Goal: Task Accomplishment & Management: Complete application form

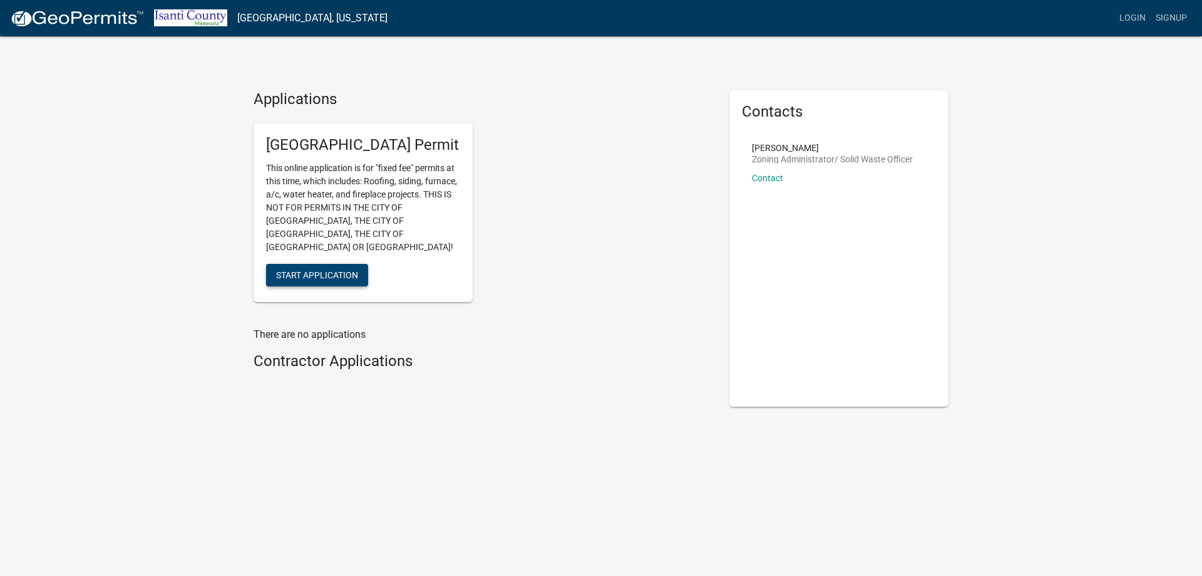
click at [314, 269] on span "Start Application" at bounding box center [317, 274] width 82 height 10
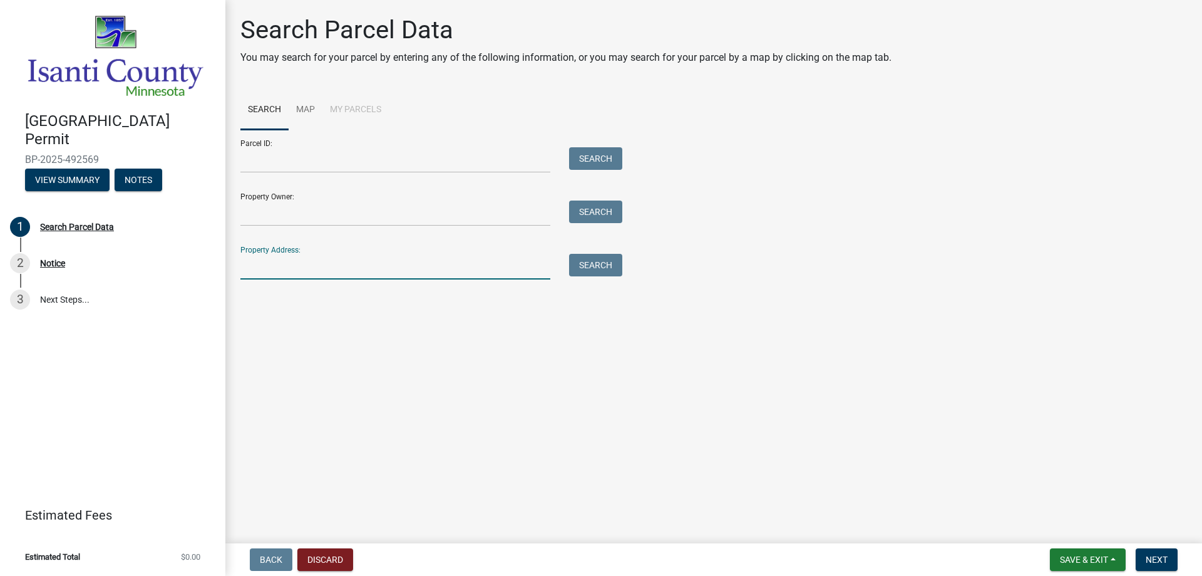
click at [272, 271] on input "Property Address:" at bounding box center [395, 267] width 310 height 26
paste input "[STREET_ADDRESS]"
type input "[STREET_ADDRESS]"
click at [602, 269] on button "Search" at bounding box center [595, 265] width 53 height 23
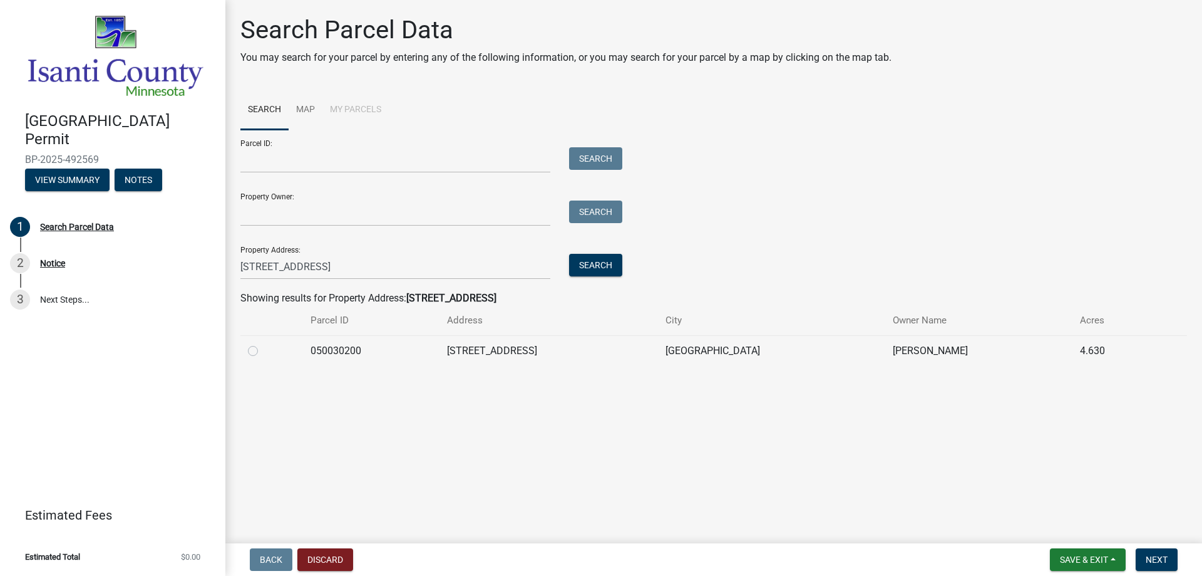
click at [263, 343] on label at bounding box center [263, 343] width 0 height 0
click at [263, 350] on input "radio" at bounding box center [267, 347] width 8 height 8
radio input "true"
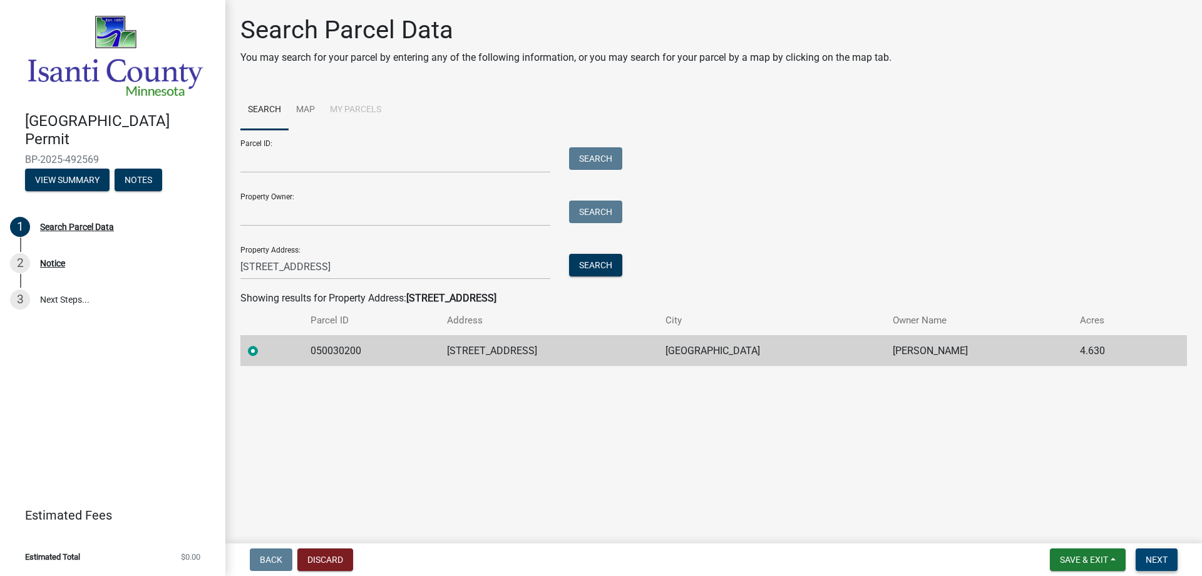
click at [1158, 561] on span "Next" at bounding box center [1157, 559] width 22 height 10
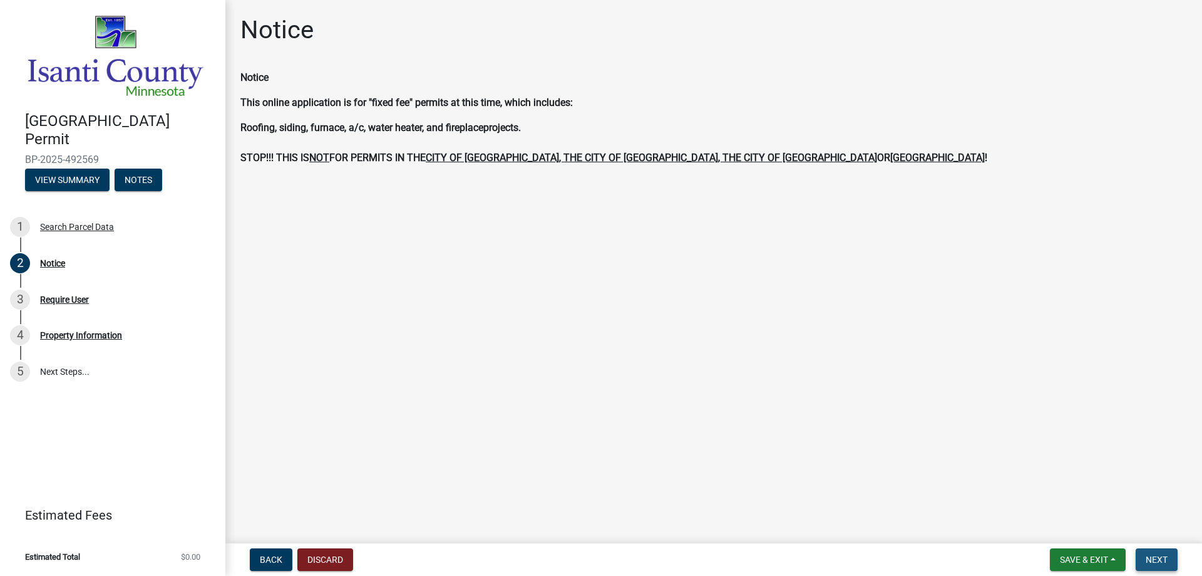
click at [1155, 554] on span "Next" at bounding box center [1157, 559] width 22 height 10
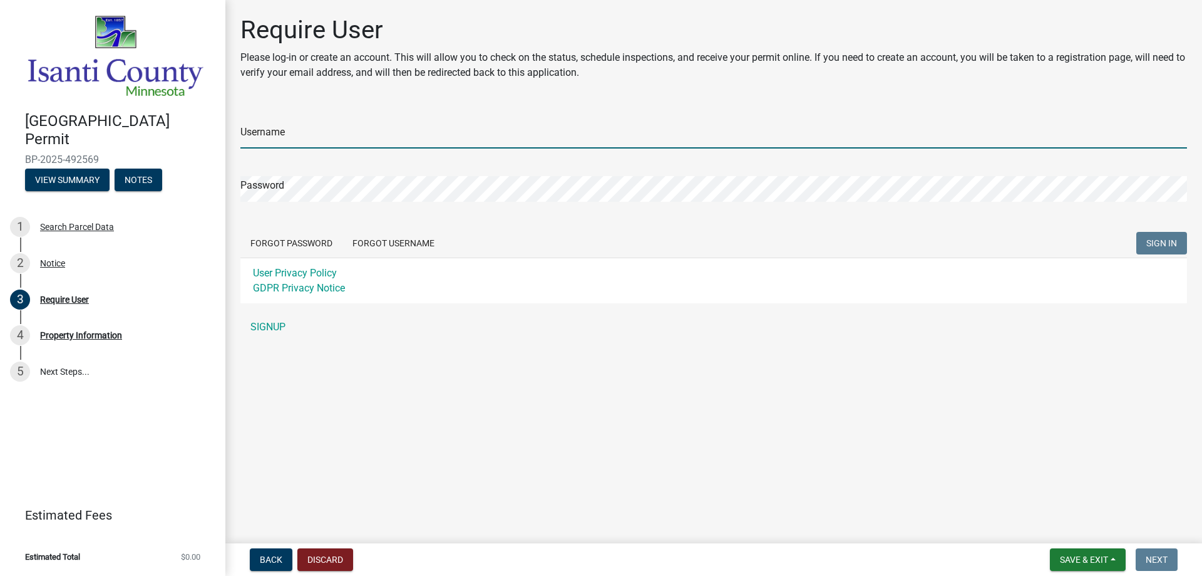
type input "[EMAIL_ADDRESS][DOMAIN_NAME]"
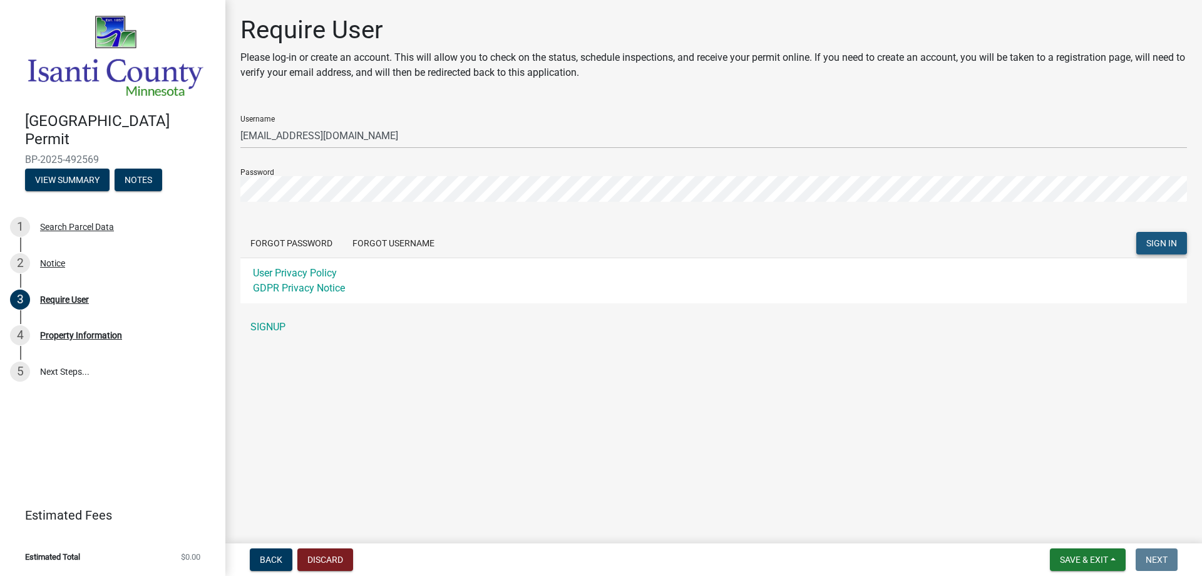
click at [1170, 239] on span "SIGN IN" at bounding box center [1162, 243] width 31 height 10
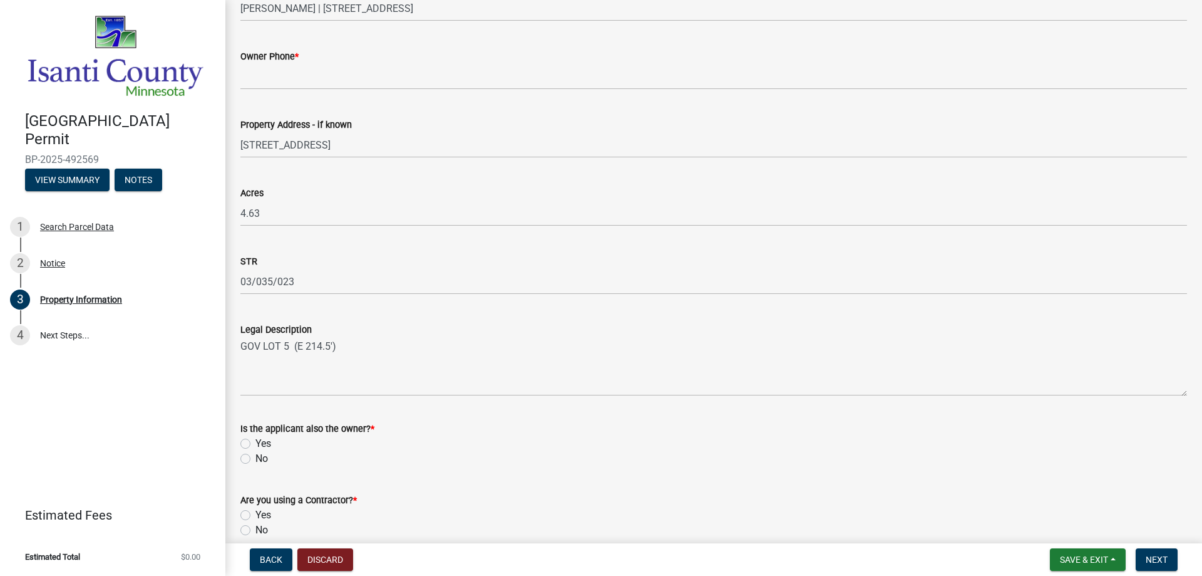
scroll to position [251, 0]
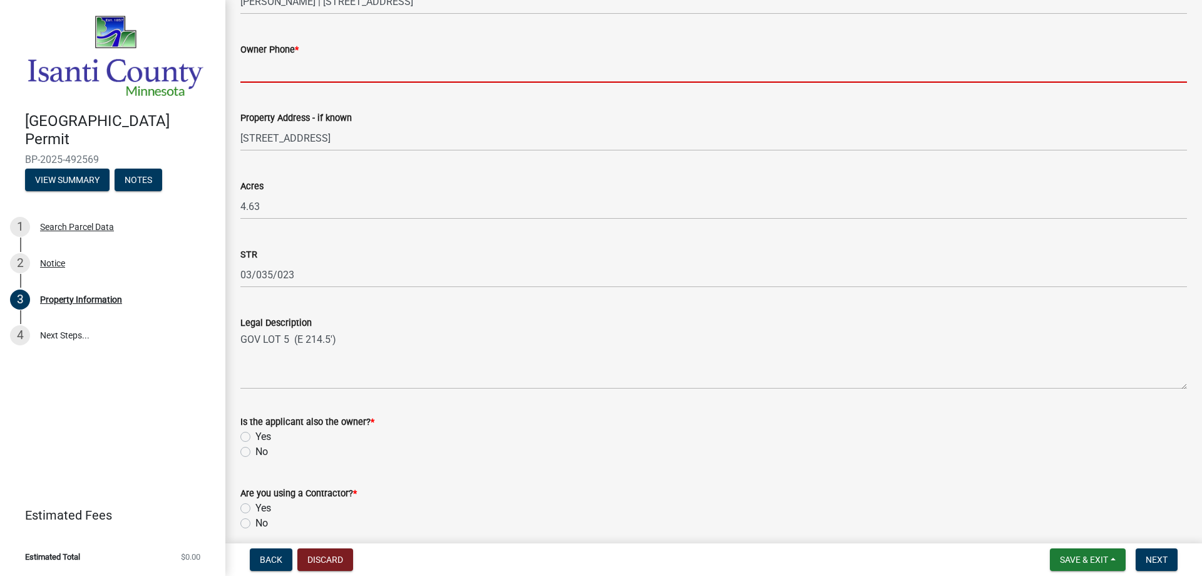
click at [264, 78] on input "Owner Phone *" at bounding box center [713, 70] width 947 height 26
type input "7"
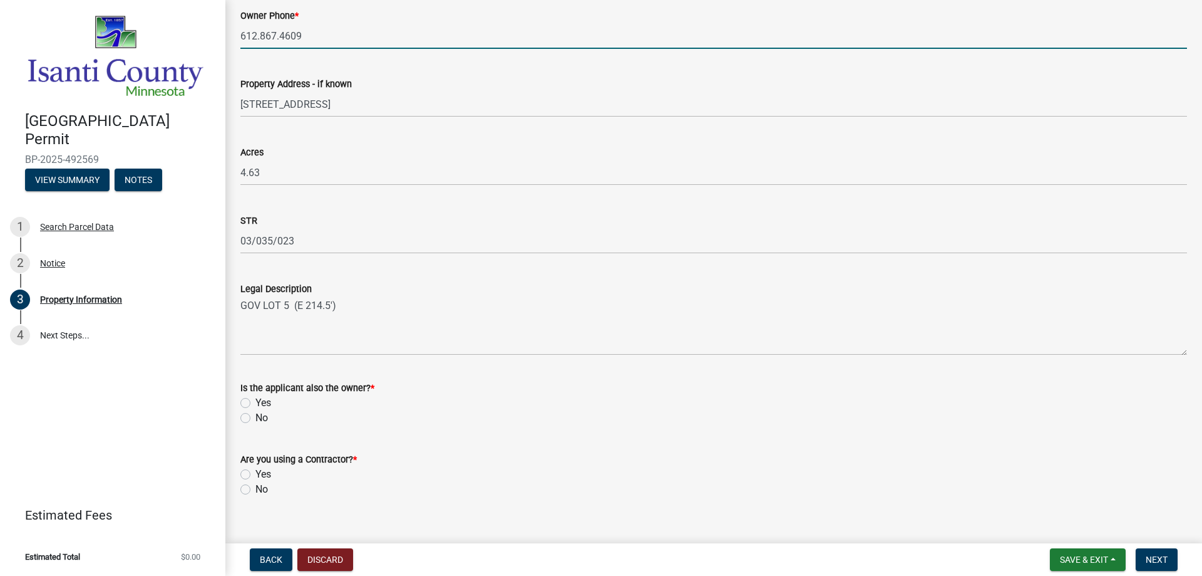
scroll to position [303, 0]
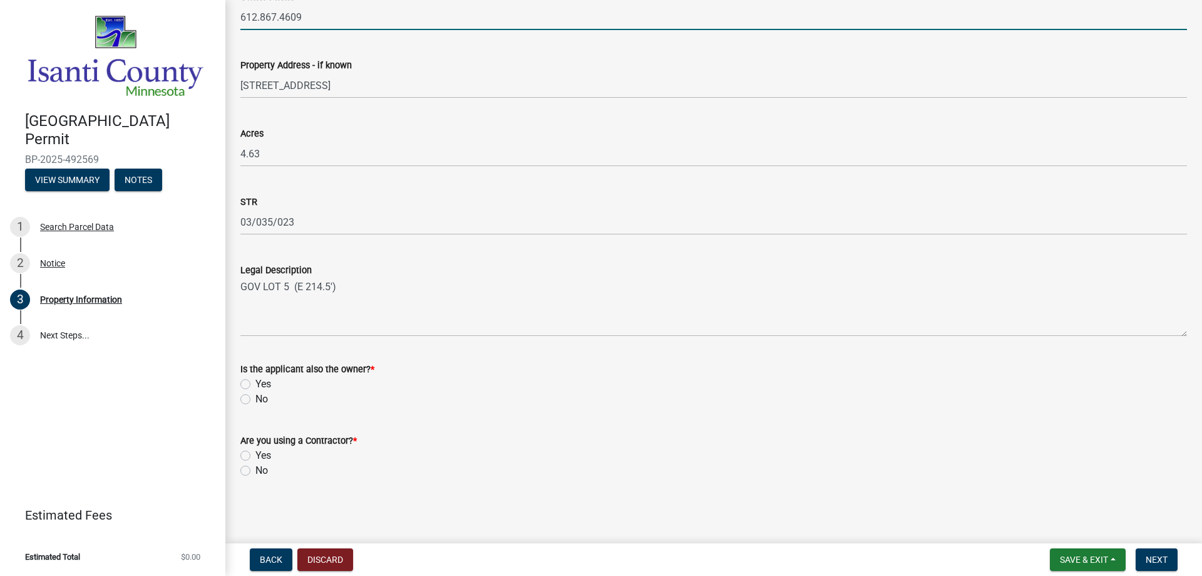
type input "612.867.4609"
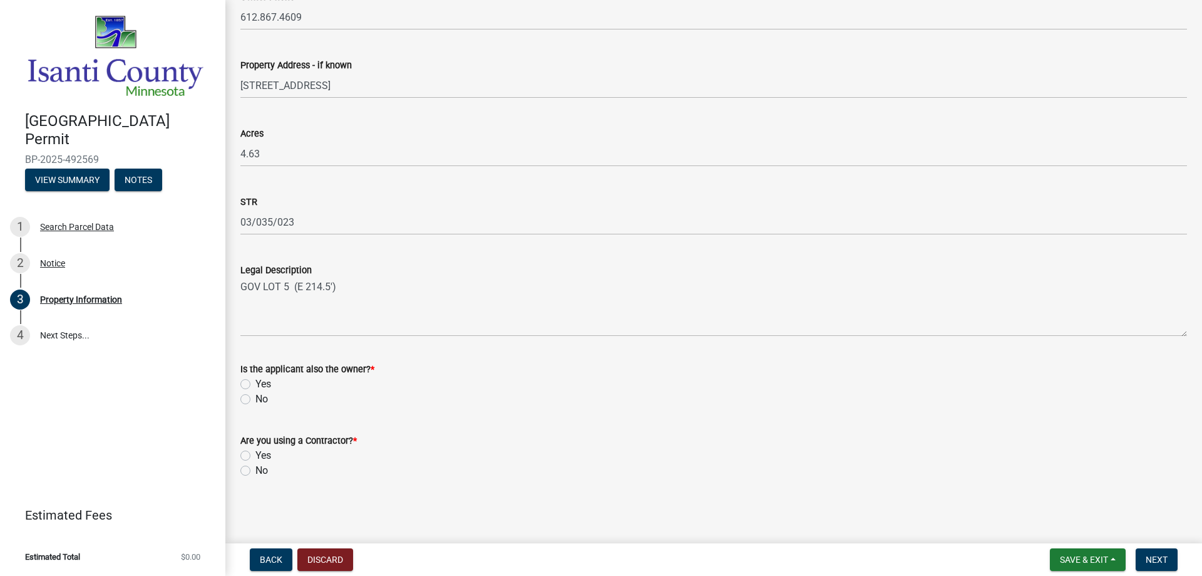
click at [256, 400] on label "No" at bounding box center [262, 398] width 13 height 15
click at [256, 400] on input "No" at bounding box center [260, 395] width 8 height 8
radio input "true"
click at [256, 455] on label "Yes" at bounding box center [264, 455] width 16 height 15
click at [256, 455] on input "Yes" at bounding box center [260, 452] width 8 height 8
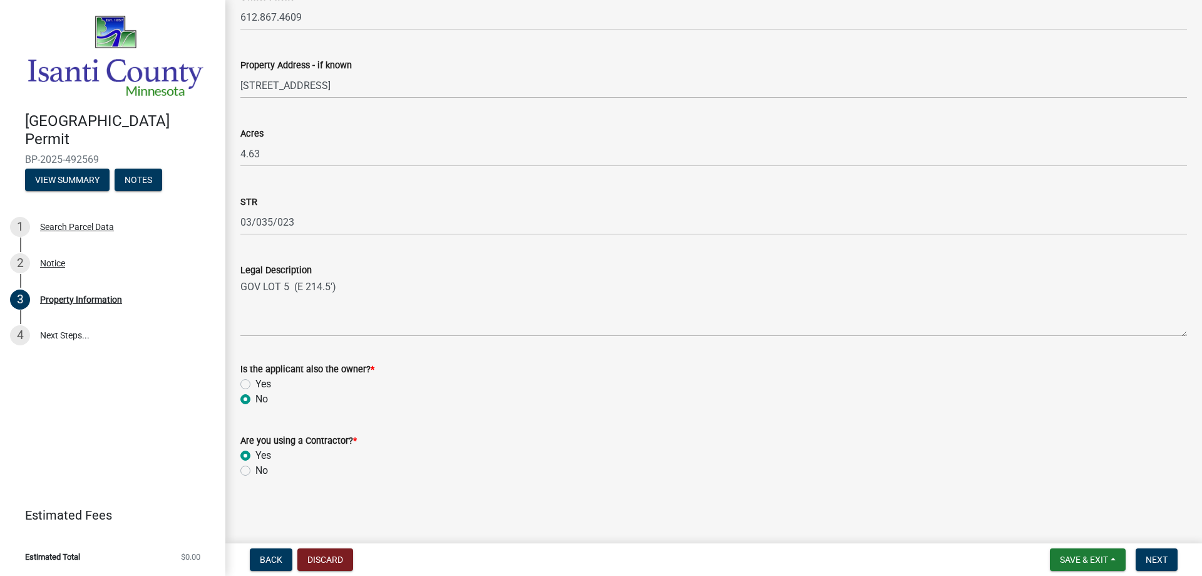
radio input "true"
click at [1164, 557] on span "Next" at bounding box center [1157, 559] width 22 height 10
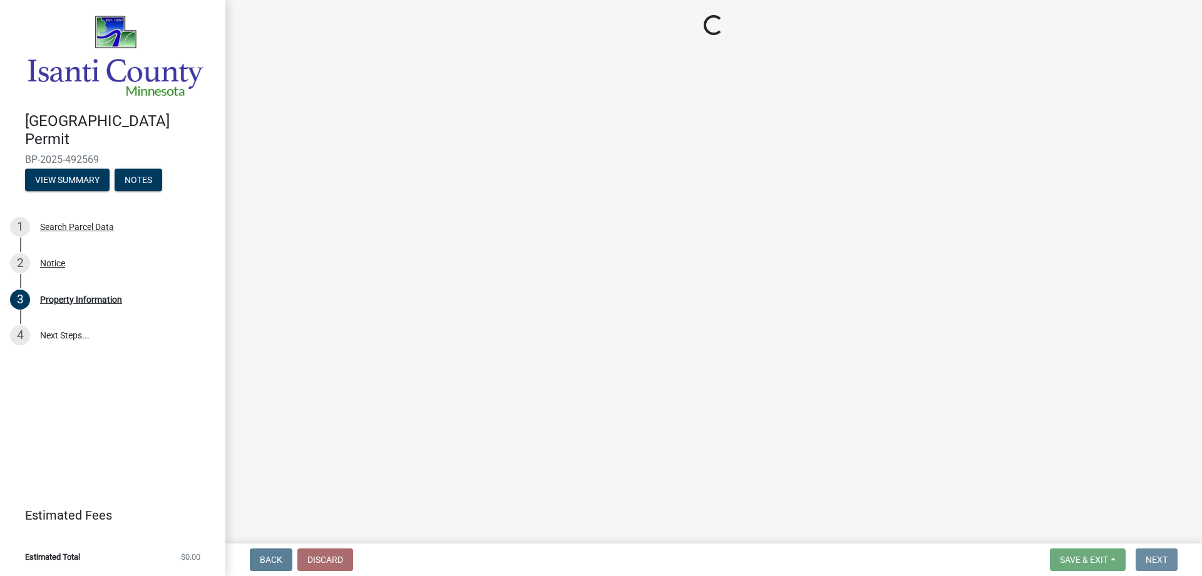
scroll to position [0, 0]
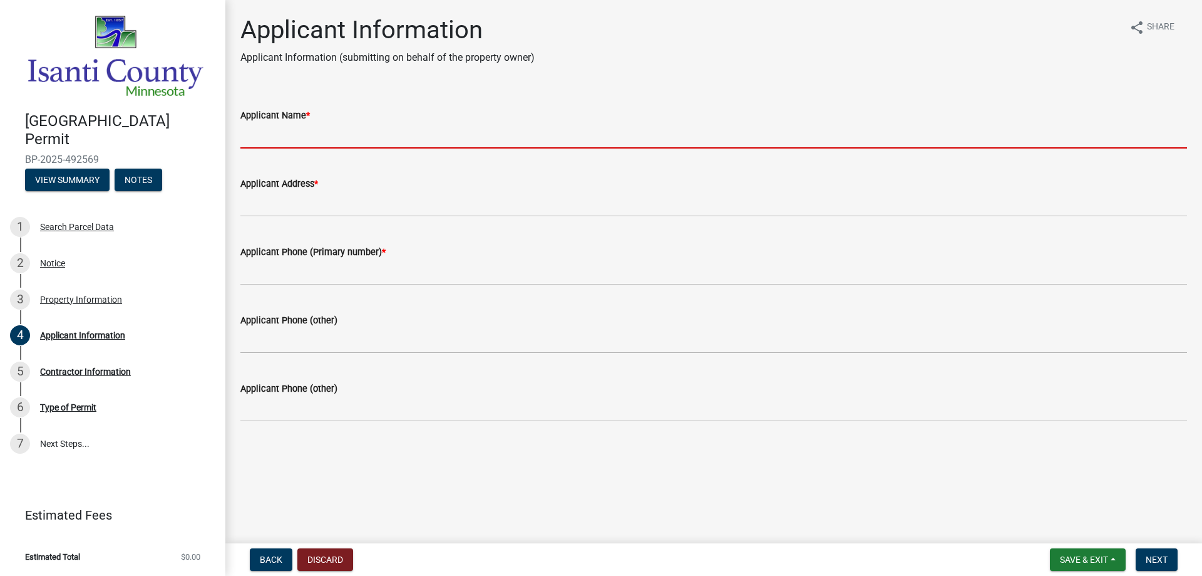
click at [294, 141] on input "Applicant Name *" at bounding box center [713, 136] width 947 height 26
type input "Aquarius Home Services"
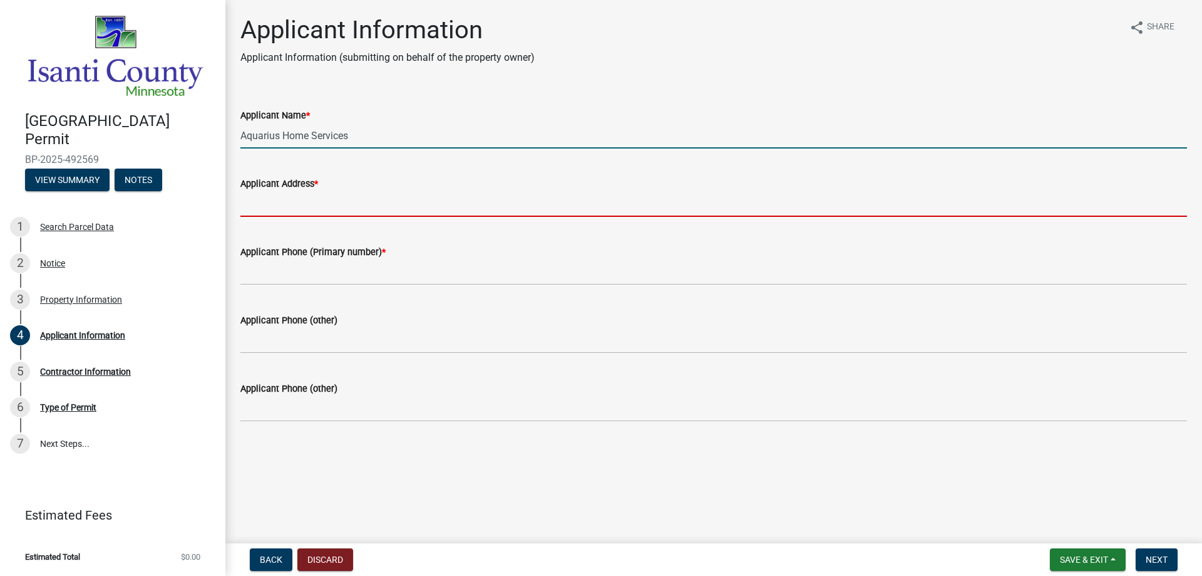
click at [299, 209] on input "Applicant Address *" at bounding box center [713, 204] width 947 height 26
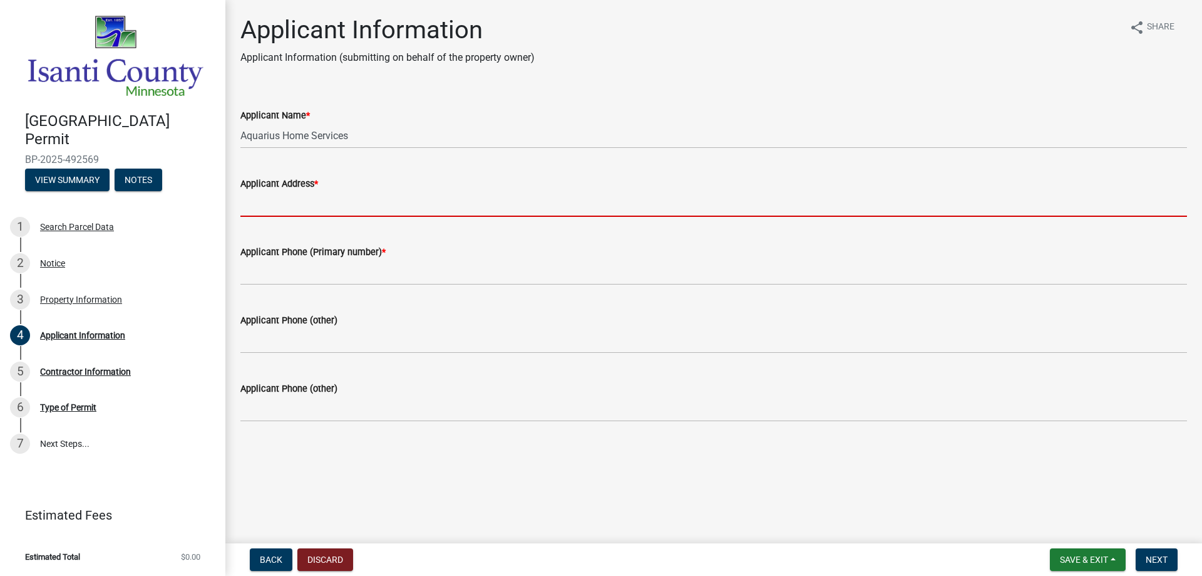
type input "[STREET_ADDRESS]"
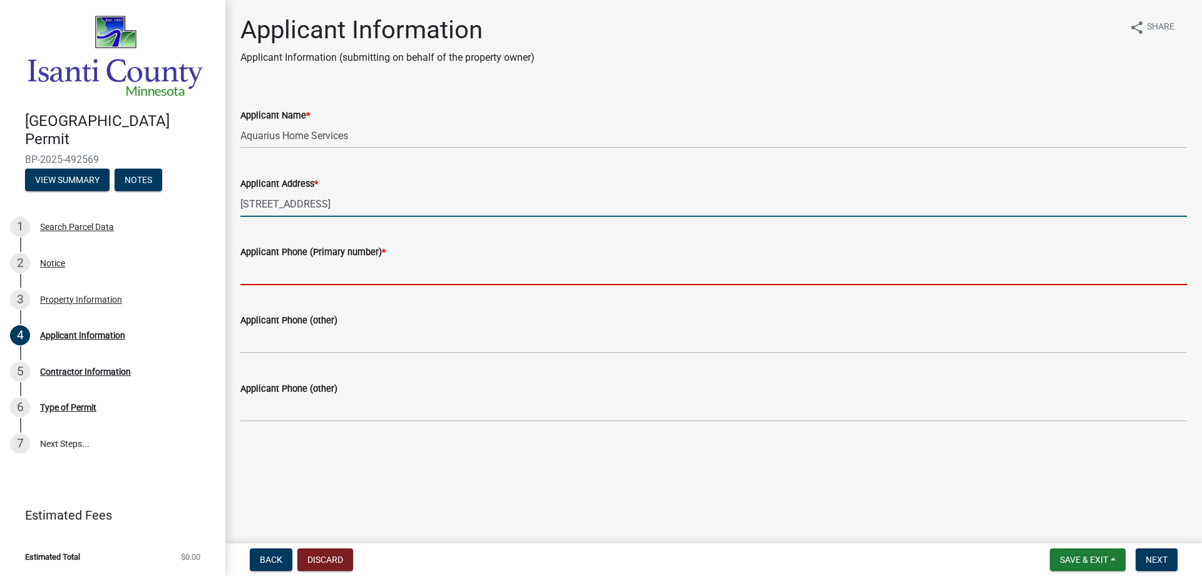
type input "6517770448"
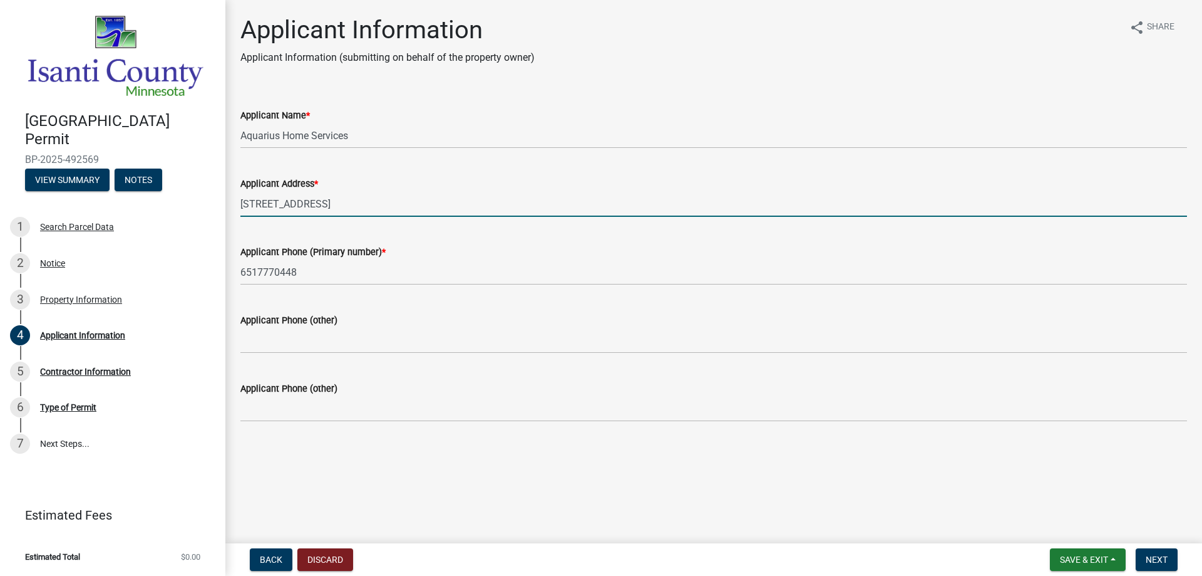
click at [327, 202] on input "[STREET_ADDRESS]" at bounding box center [713, 204] width 947 height 26
click at [486, 205] on input "[STREET_ADDRESS]" at bounding box center [713, 204] width 947 height 26
type input "[STREET_ADDRESS]"
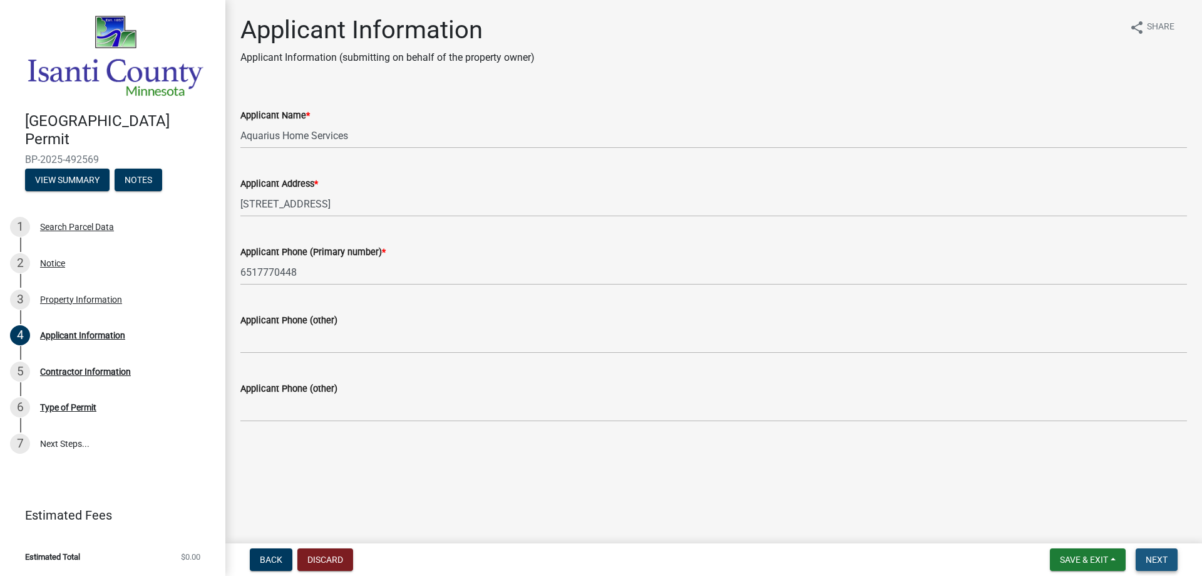
click at [1156, 561] on span "Next" at bounding box center [1157, 559] width 22 height 10
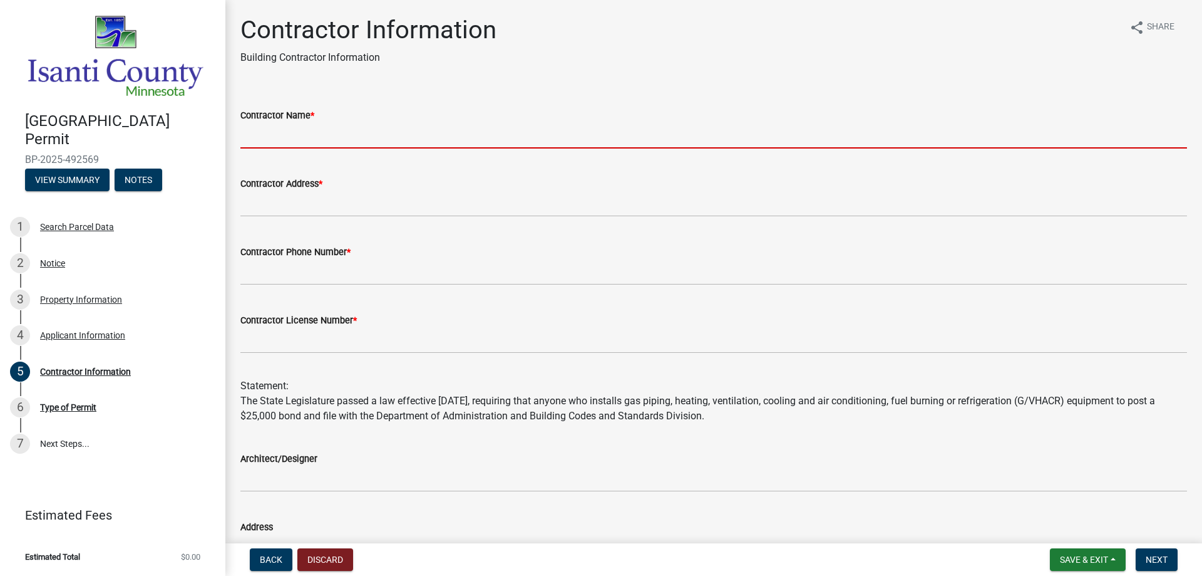
click at [278, 133] on input "Contractor Name *" at bounding box center [713, 136] width 947 height 26
type input "Aquarius Home Services"
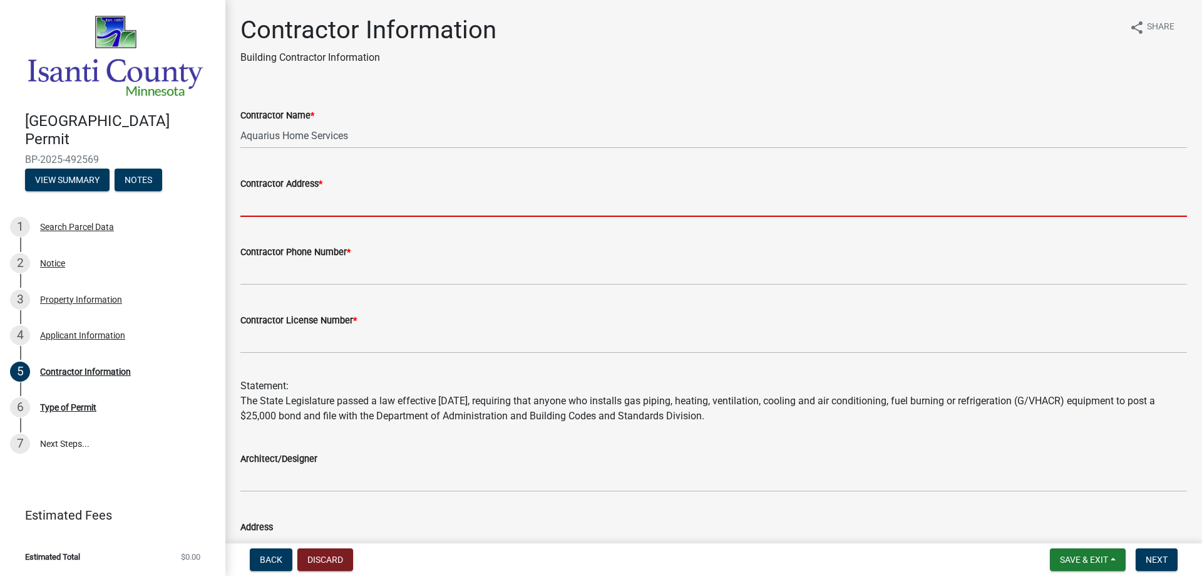
click at [270, 200] on input "Contractor Address *" at bounding box center [713, 204] width 947 height 26
type input "[STREET_ADDRESS]"
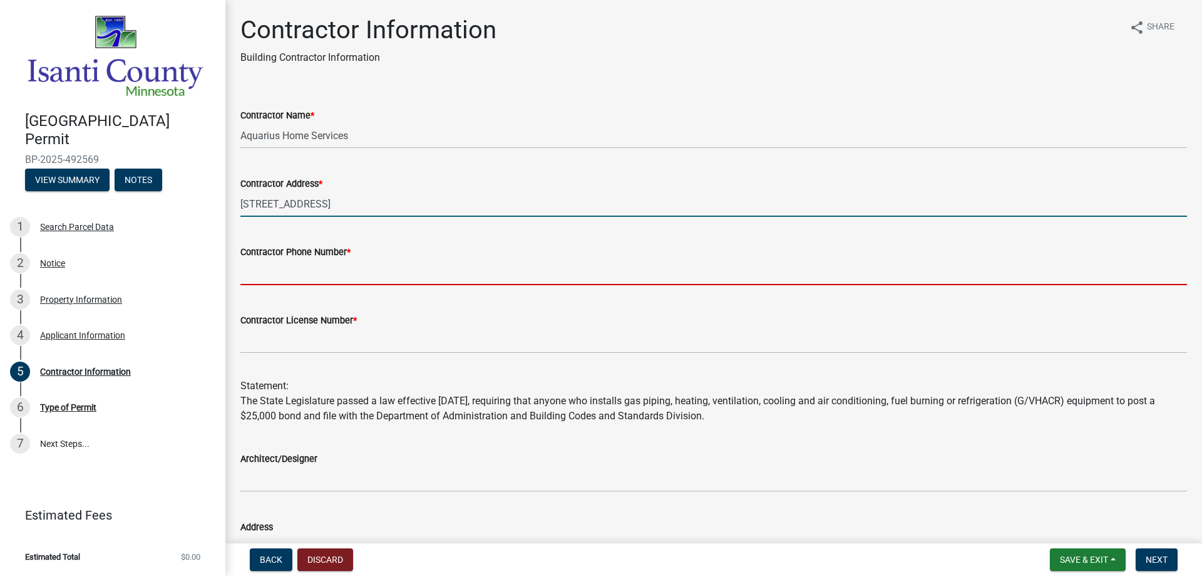
type input "6517770448"
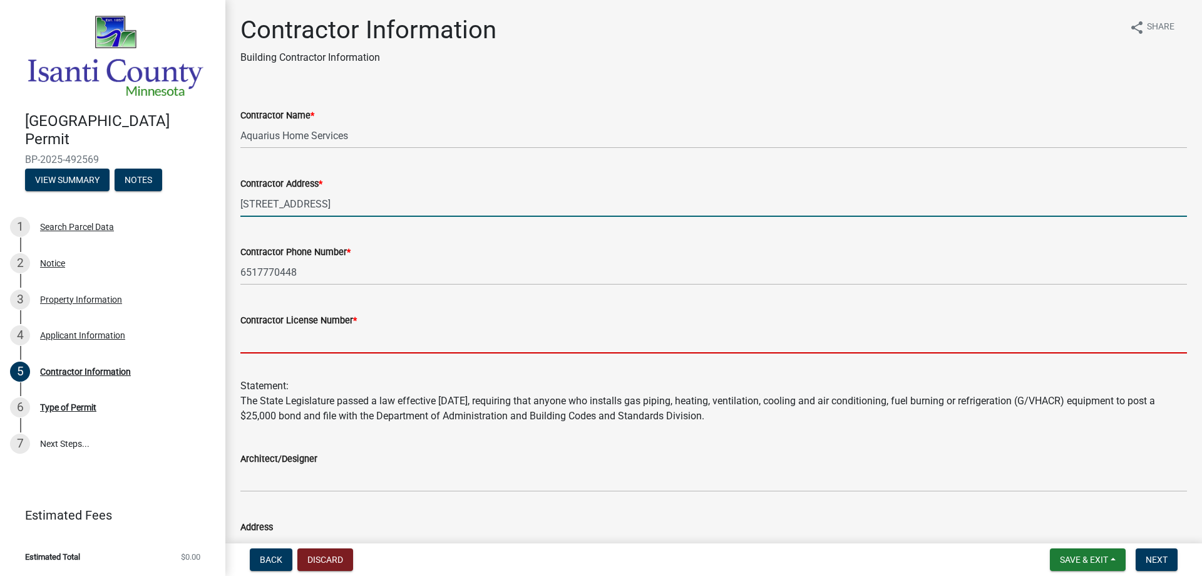
click at [282, 349] on input "Contractor License Number *" at bounding box center [713, 341] width 947 height 26
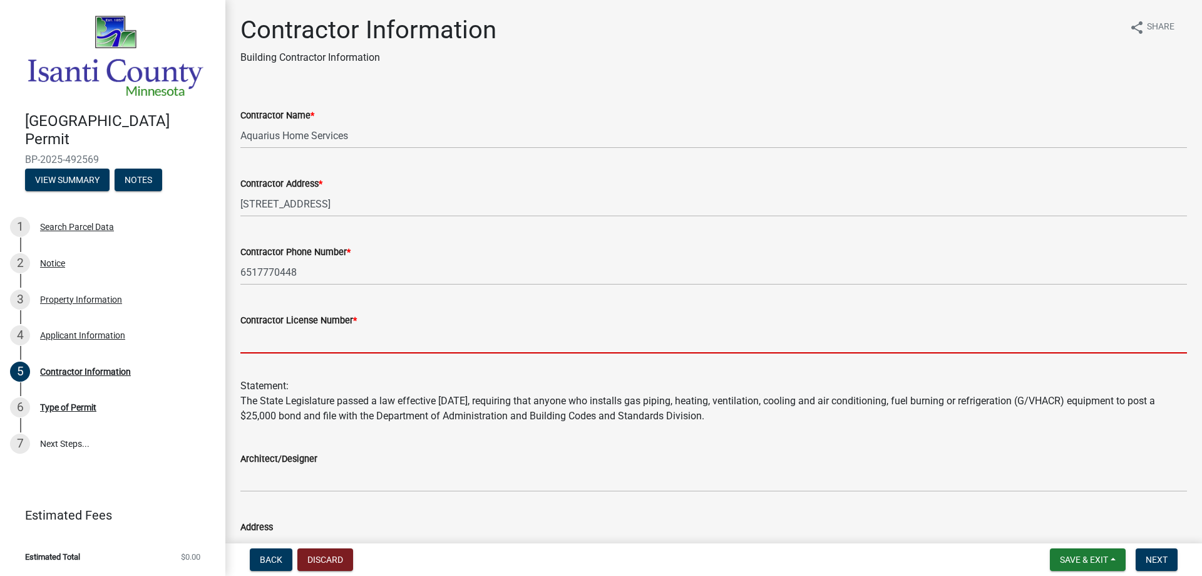
type input "PC644399"
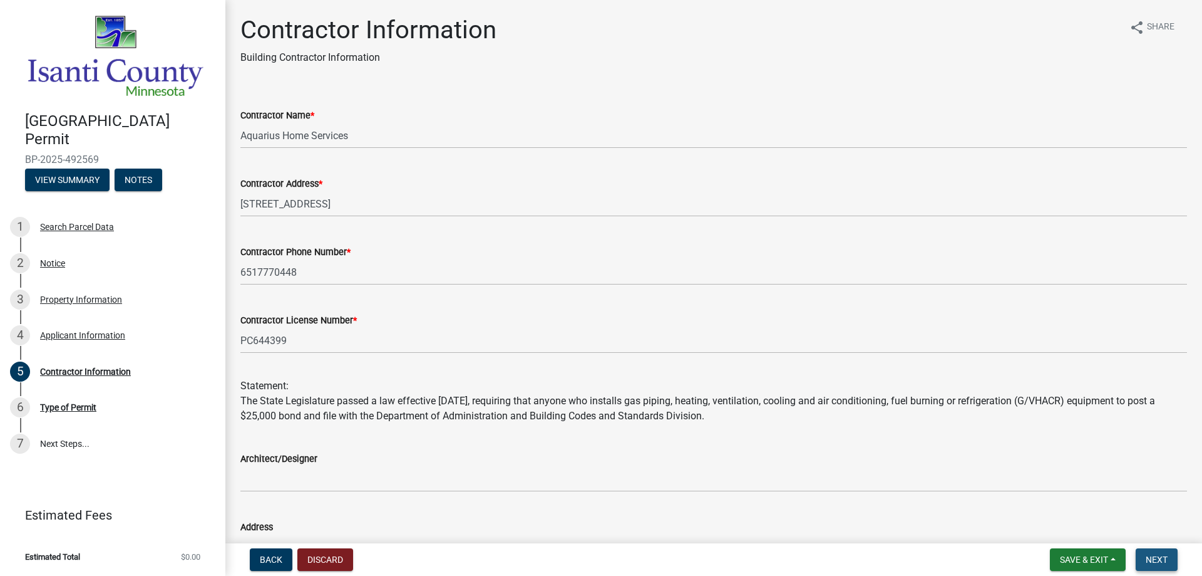
click at [1156, 555] on span "Next" at bounding box center [1157, 559] width 22 height 10
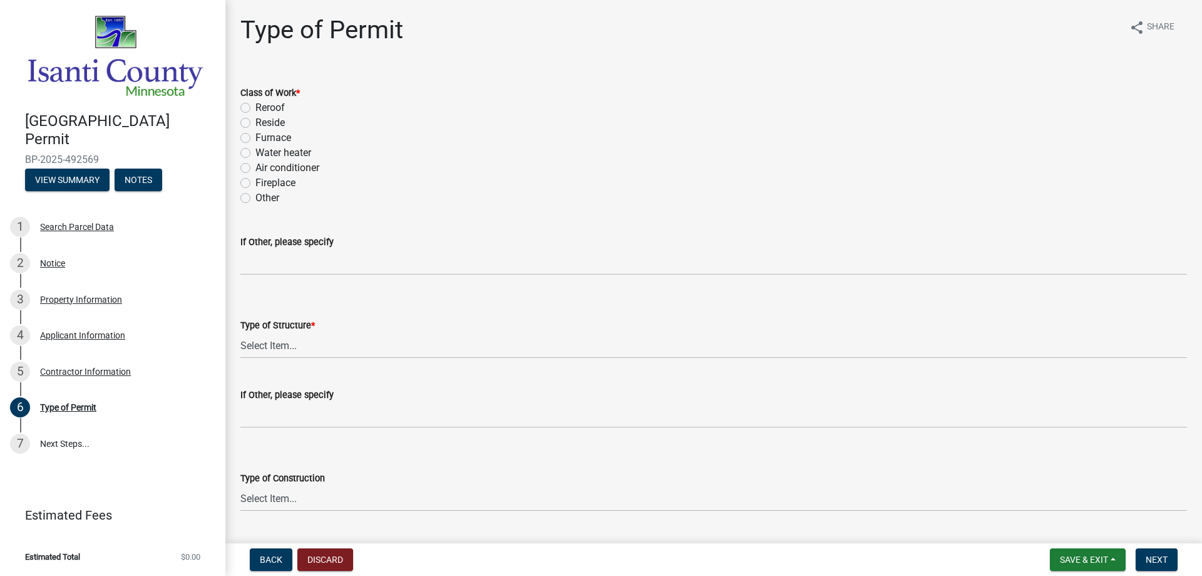
click at [262, 151] on label "Water heater" at bounding box center [284, 152] width 56 height 15
click at [262, 151] on input "Water heater" at bounding box center [260, 149] width 8 height 8
radio input "true"
click at [281, 347] on select "Select Item... Accessory Commercial Single Family Agricultural Other N/A" at bounding box center [713, 346] width 947 height 26
click at [240, 333] on select "Select Item... Accessory Commercial Single Family Agricultural Other N/A" at bounding box center [713, 346] width 947 height 26
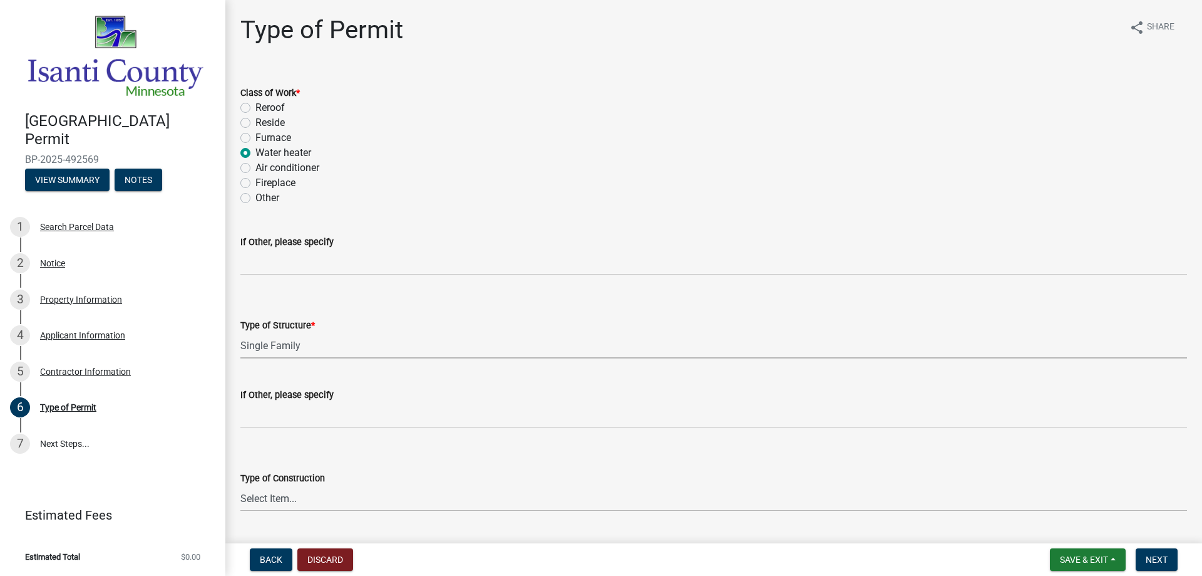
select select "eb4da8a3-282e-4d3e-a231-485219132635"
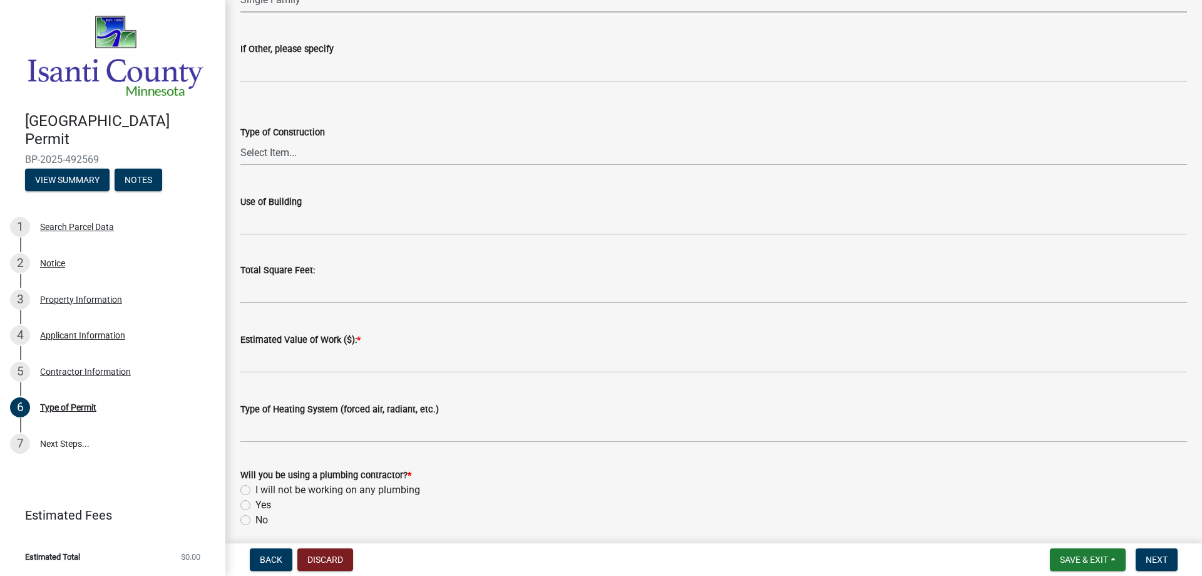
scroll to position [376, 0]
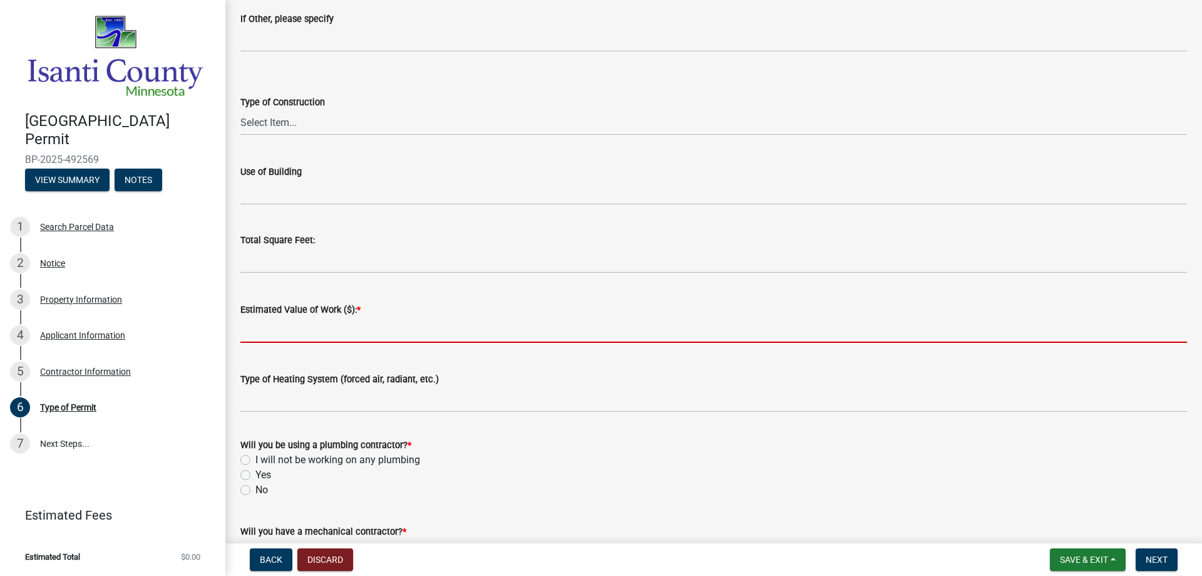
click at [264, 330] on input "text" at bounding box center [713, 330] width 947 height 26
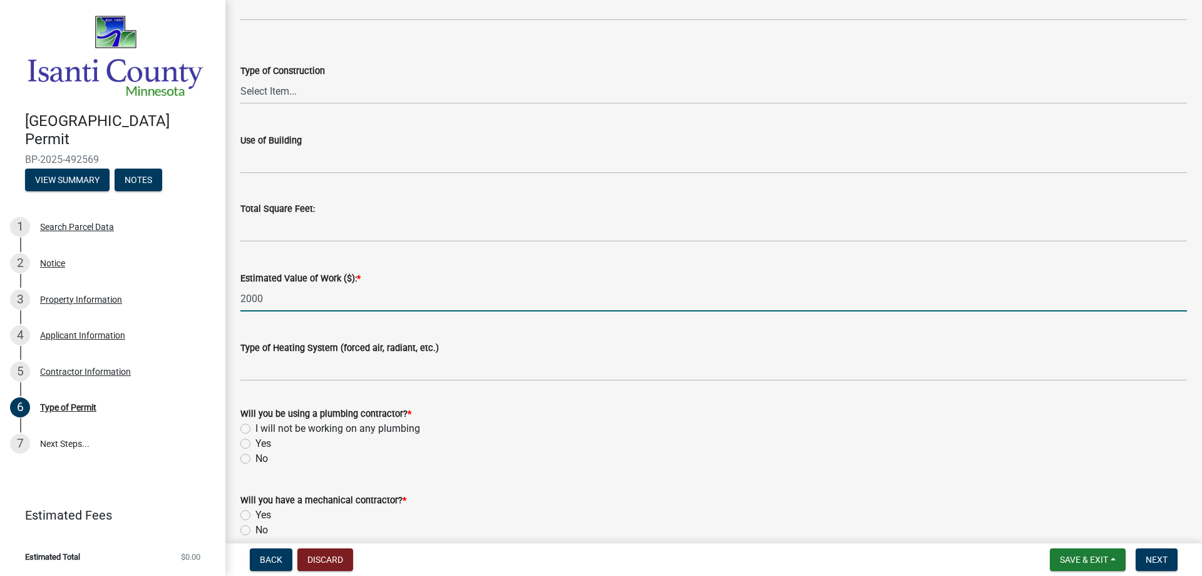
scroll to position [467, 0]
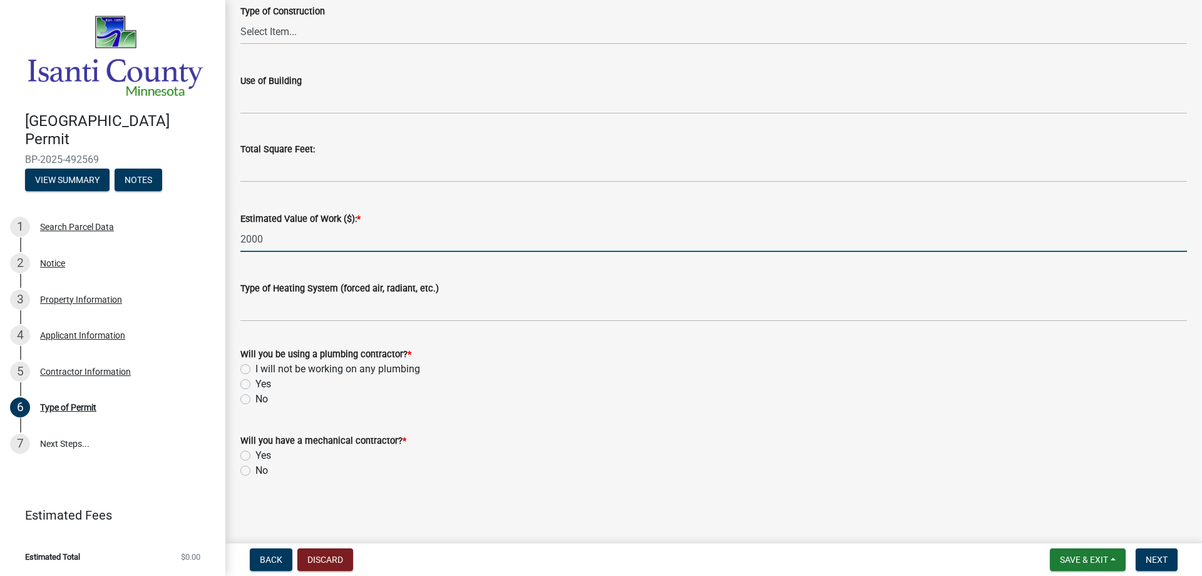
type input "2000"
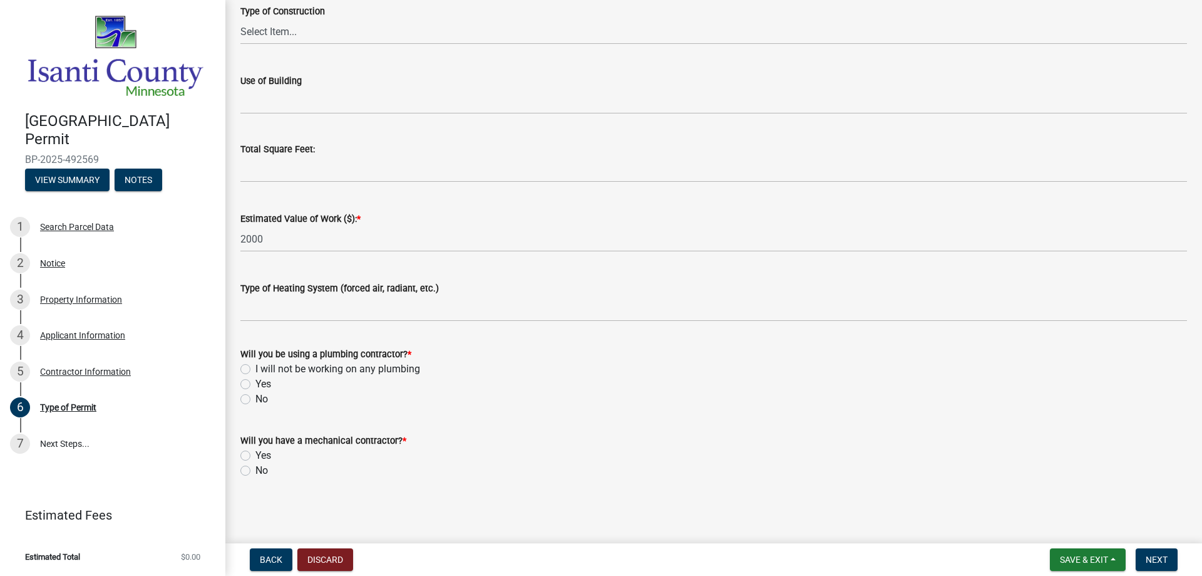
click at [256, 383] on label "Yes" at bounding box center [264, 383] width 16 height 15
click at [256, 383] on input "Yes" at bounding box center [260, 380] width 8 height 8
radio input "true"
click at [256, 455] on label "Yes" at bounding box center [264, 455] width 16 height 15
click at [256, 455] on input "Yes" at bounding box center [260, 452] width 8 height 8
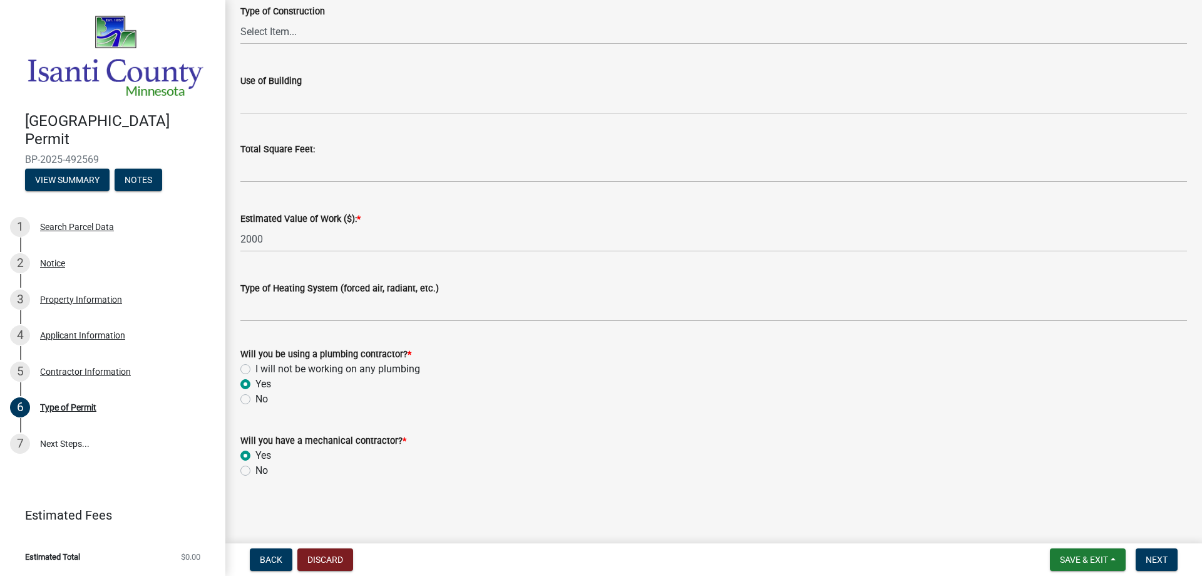
radio input "true"
click at [1154, 559] on span "Next" at bounding box center [1157, 559] width 22 height 10
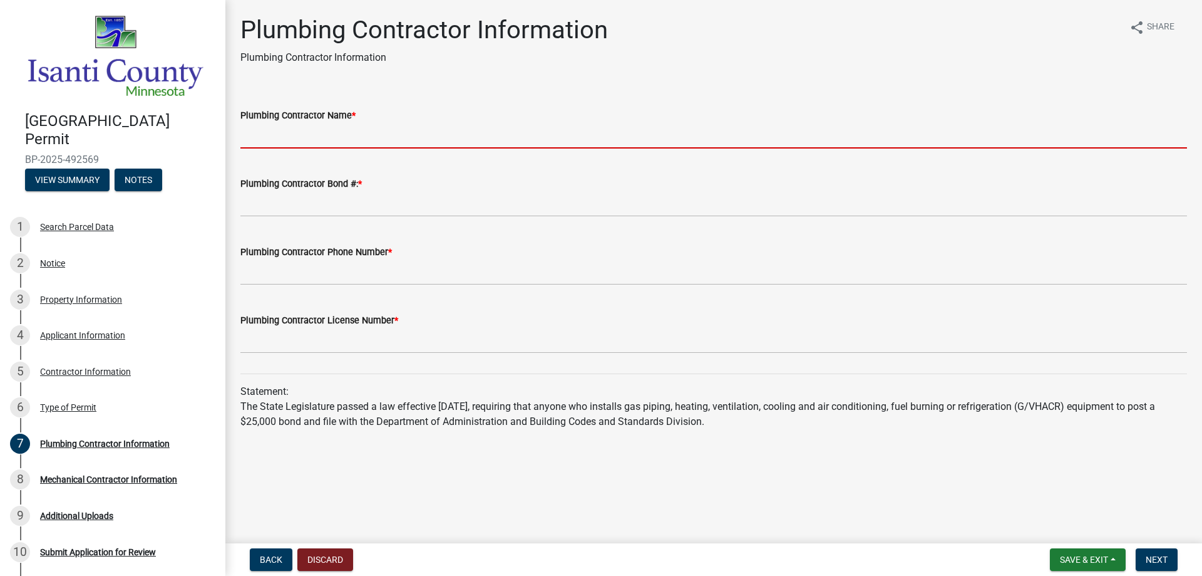
click at [297, 138] on input "Plumbing Contractor Name *" at bounding box center [713, 136] width 947 height 26
type input "Aquarius Home Services"
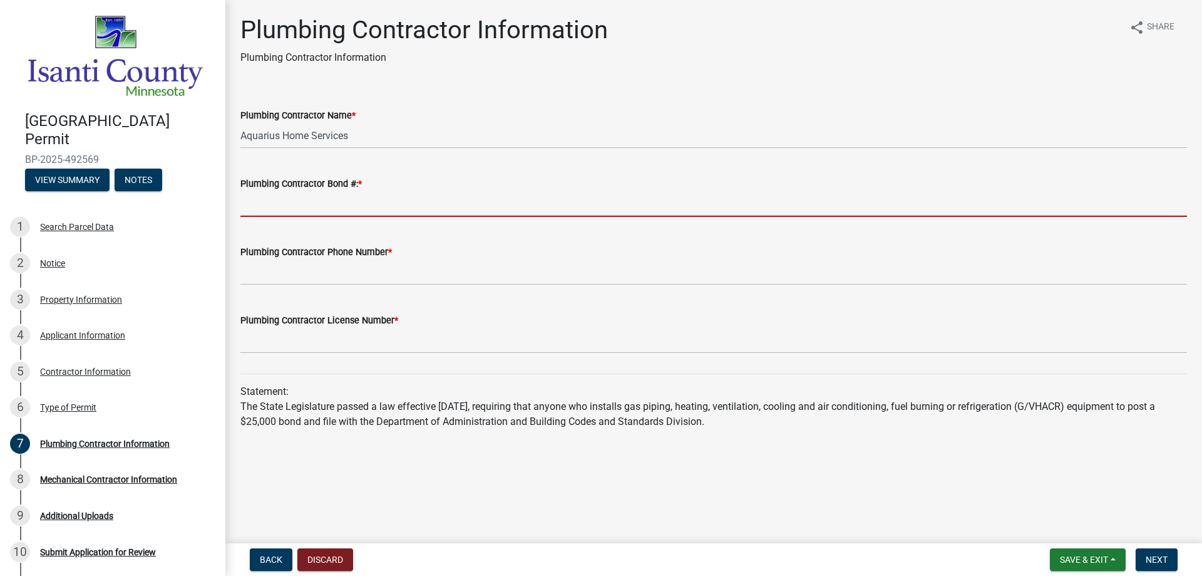
click at [286, 202] on input "Plumbing Contractor Bond #: *" at bounding box center [713, 204] width 947 height 26
type input "W150109073"
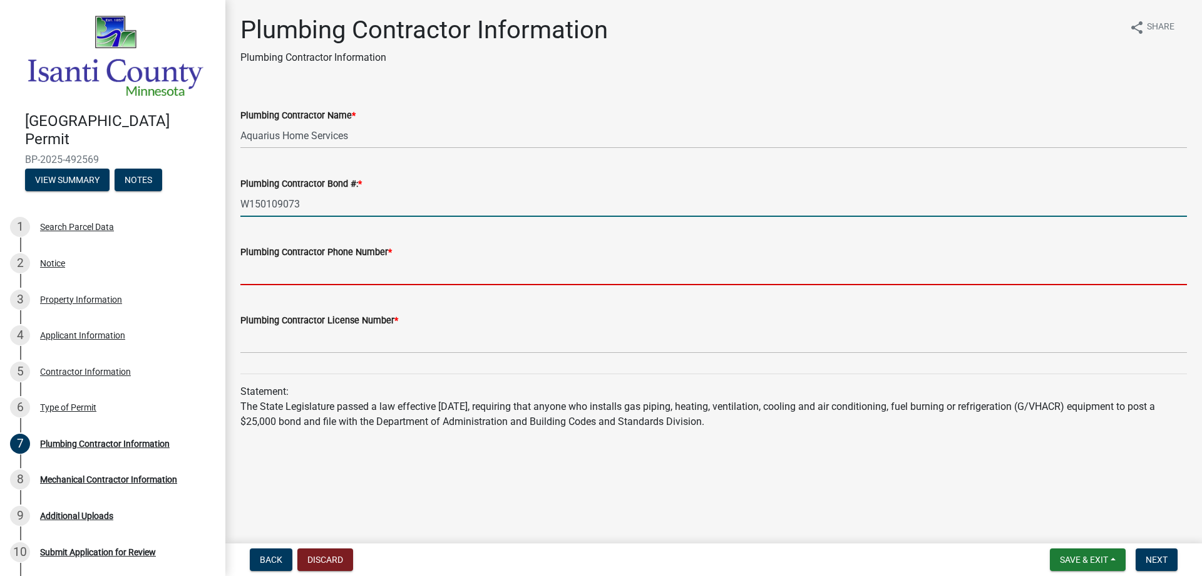
click at [271, 277] on input "Plumbing Contractor Phone Number *" at bounding box center [713, 272] width 947 height 26
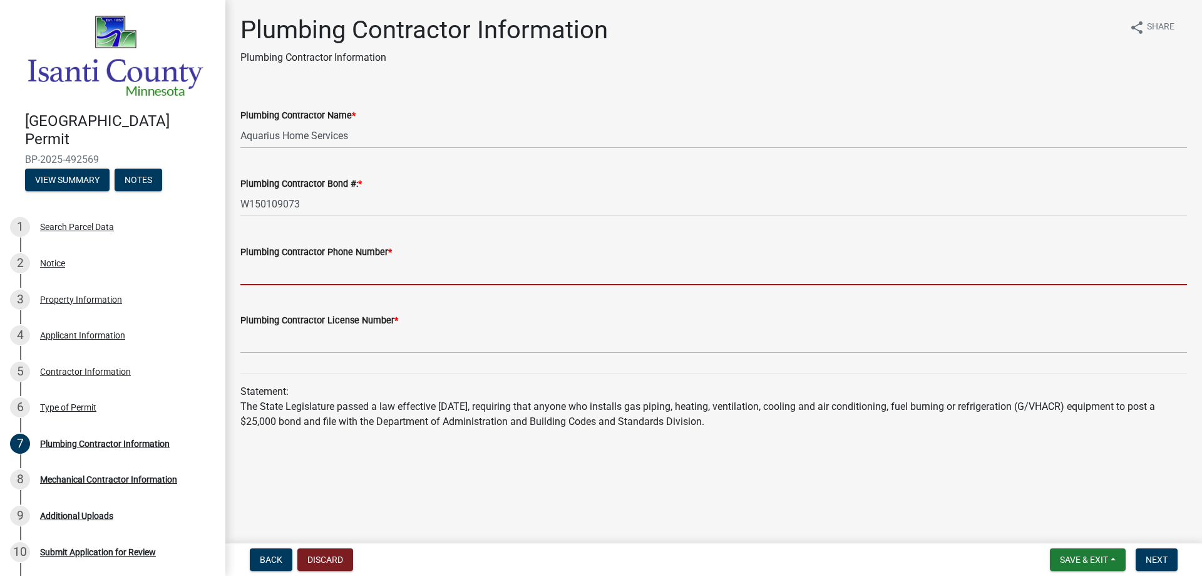
type input "6517770448"
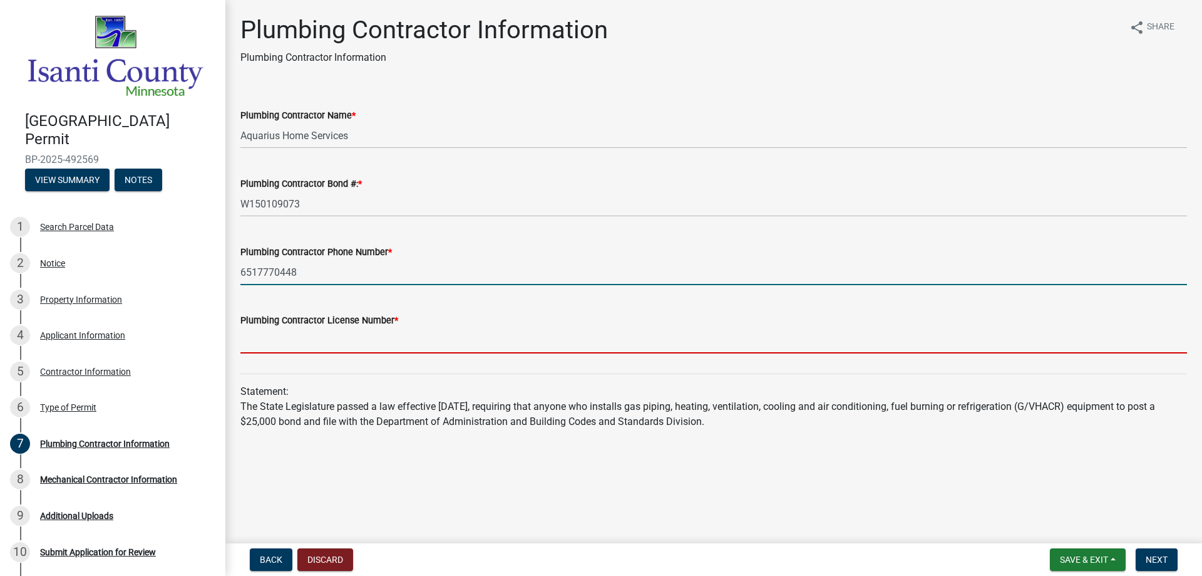
click at [280, 345] on input "Plumbing Contractor License Number *" at bounding box center [713, 341] width 947 height 26
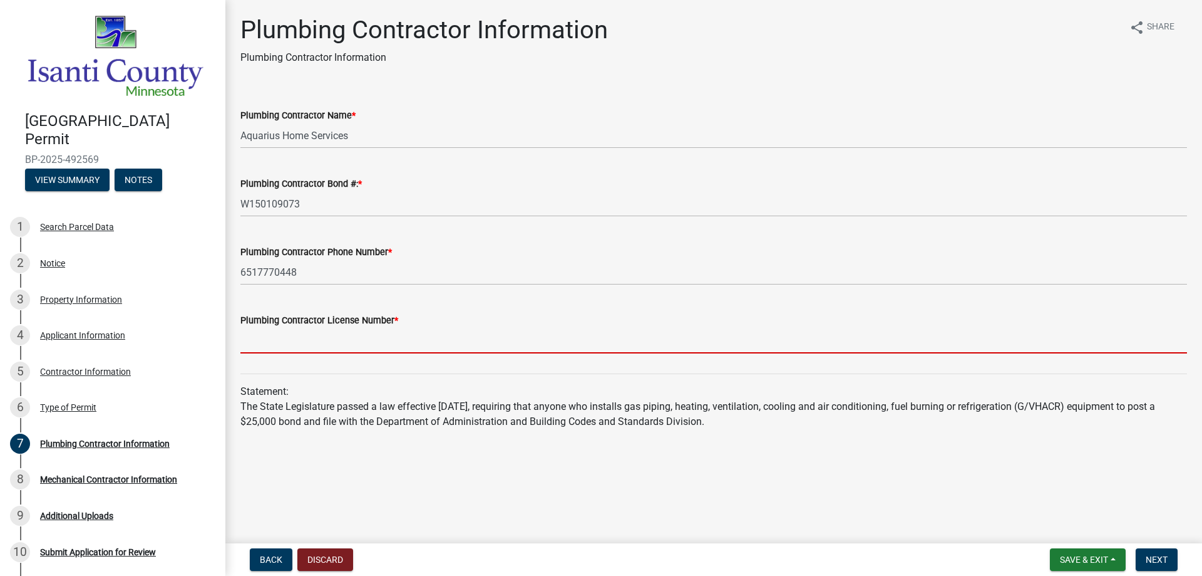
type input "PC644399"
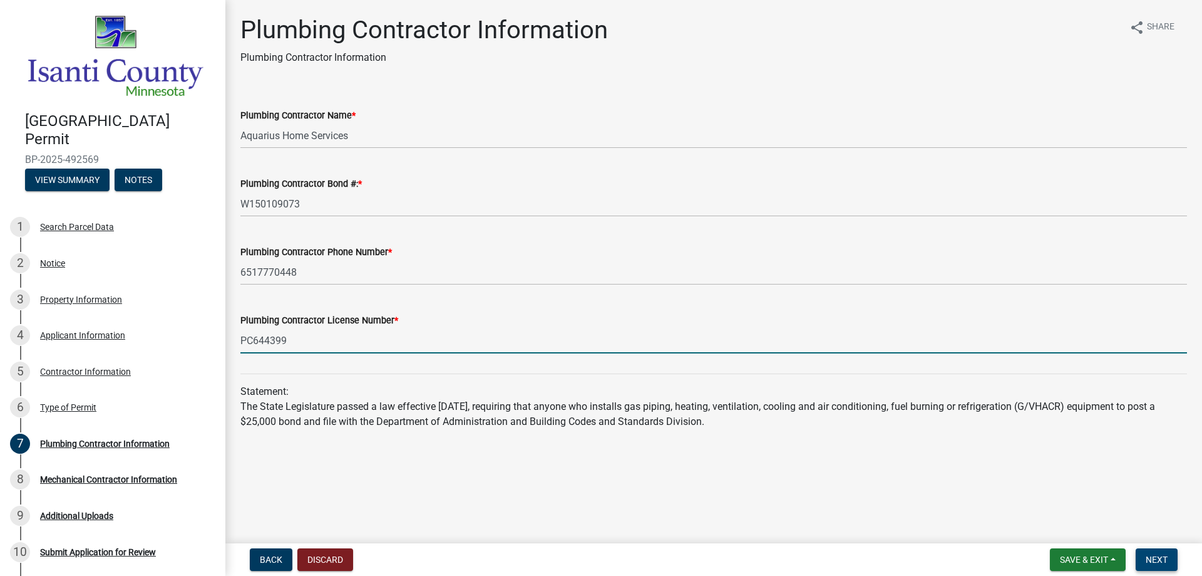
click at [1152, 559] on span "Next" at bounding box center [1157, 559] width 22 height 10
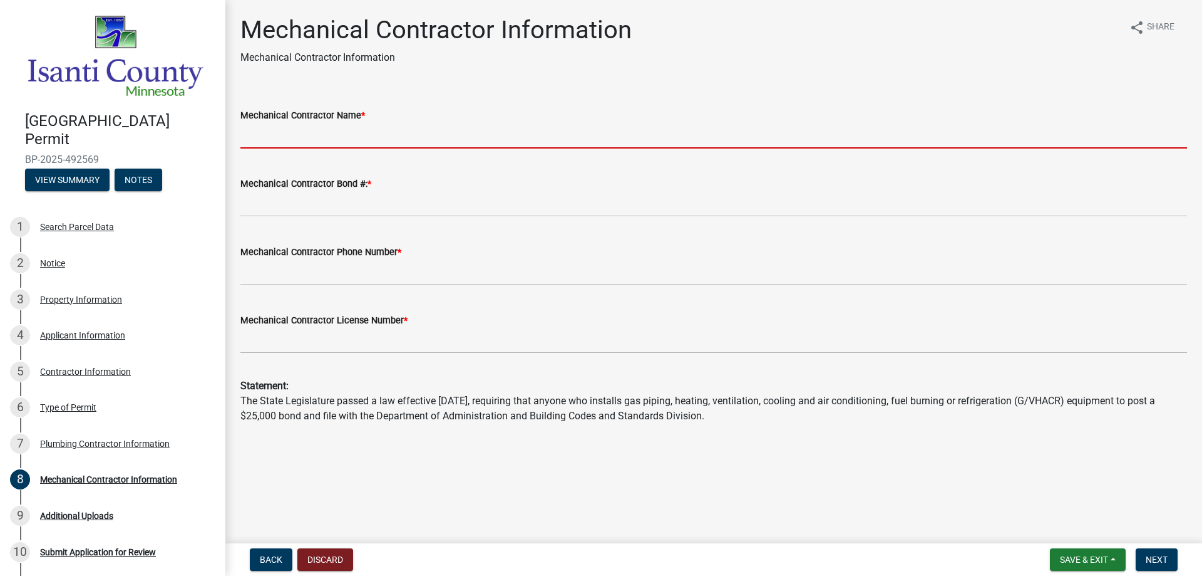
click at [265, 145] on input "Mechanical Contractor Name *" at bounding box center [713, 136] width 947 height 26
type input "Aquarius Home Services"
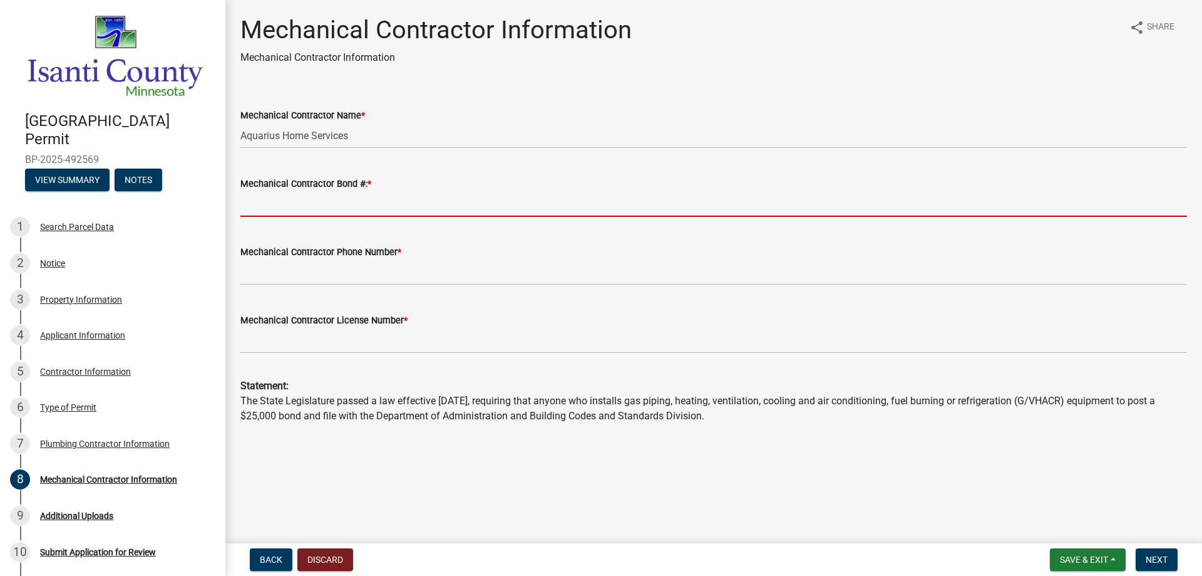
click at [284, 210] on input "Mechanical Contractor Bond #: *" at bounding box center [713, 204] width 947 height 26
type input "RLI0613703"
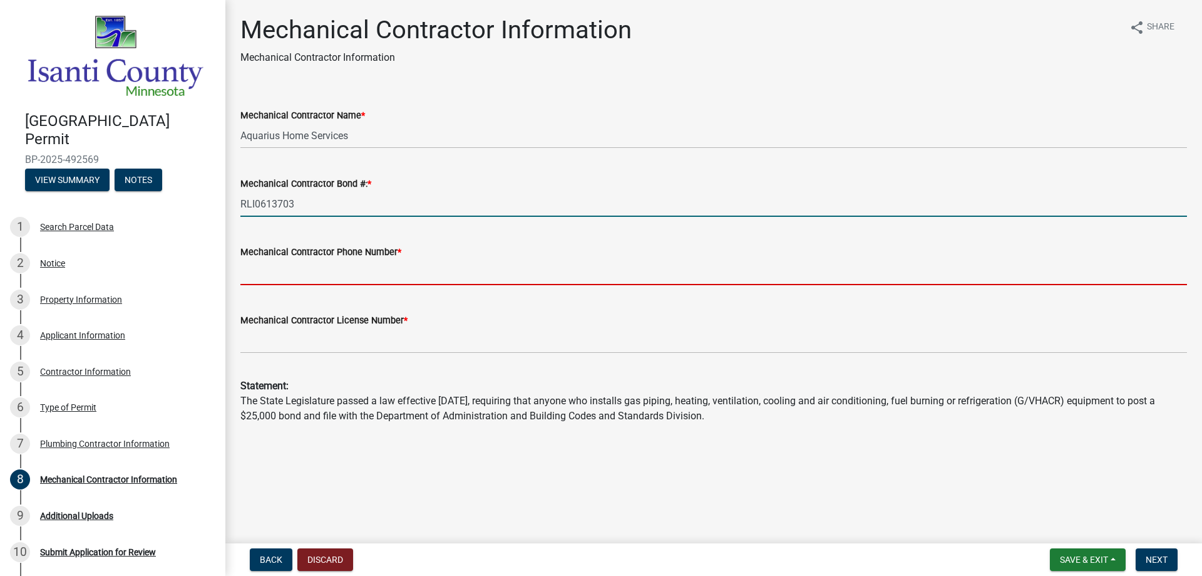
click at [284, 277] on input "Mechanical Contractor Phone Number *" at bounding box center [713, 272] width 947 height 26
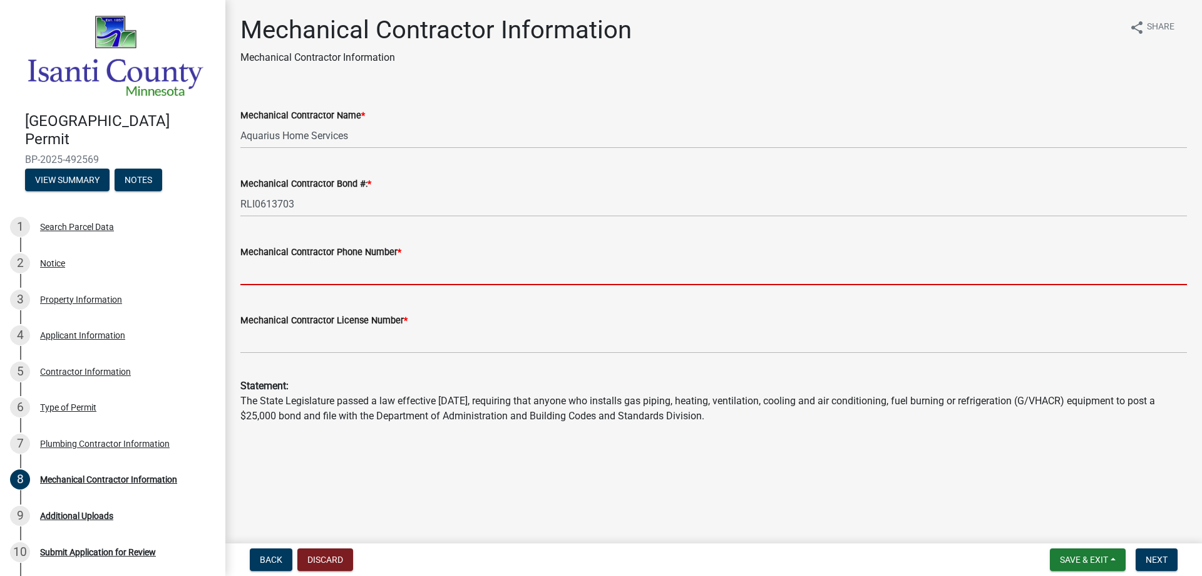
type input "6517770448"
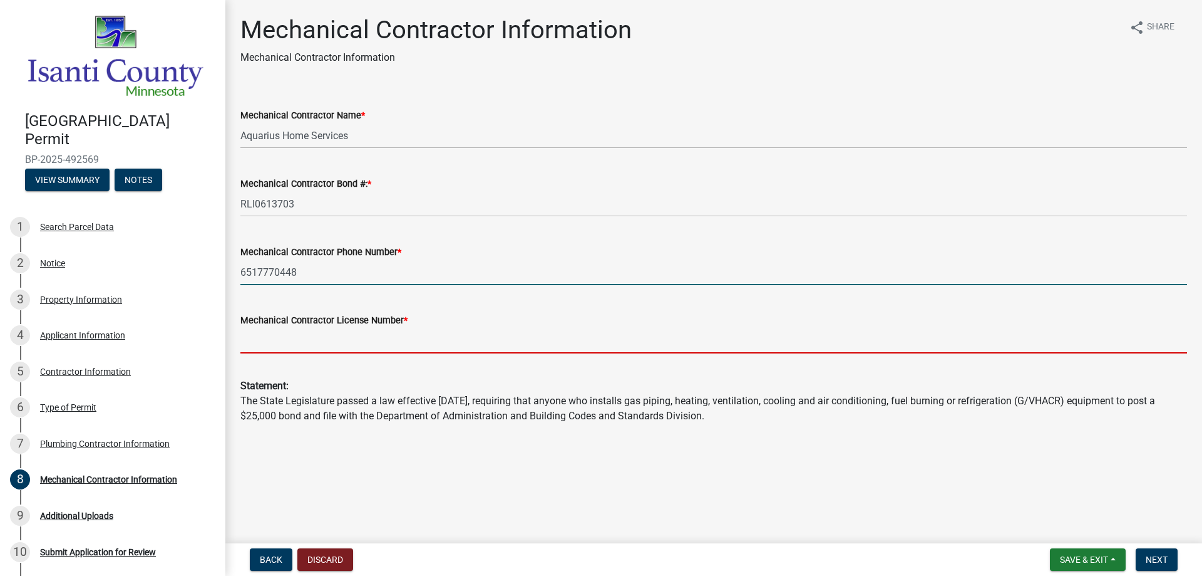
drag, startPoint x: 271, startPoint y: 339, endPoint x: 281, endPoint y: 339, distance: 10.0
click at [271, 339] on input "Mechanical Contractor License Number *" at bounding box center [713, 341] width 947 height 26
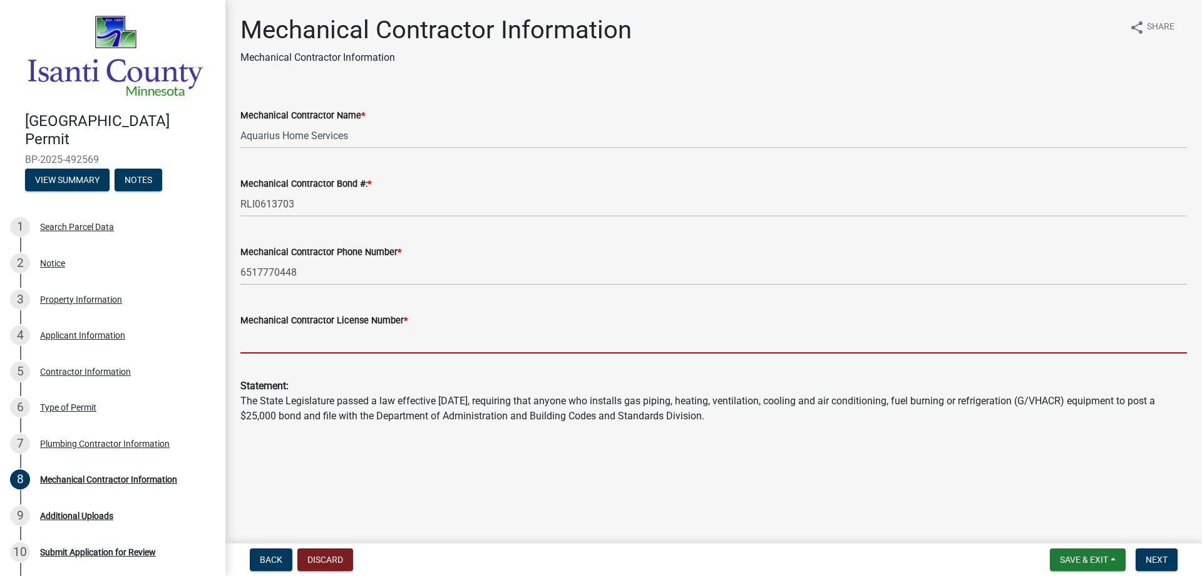
type input "MB003596"
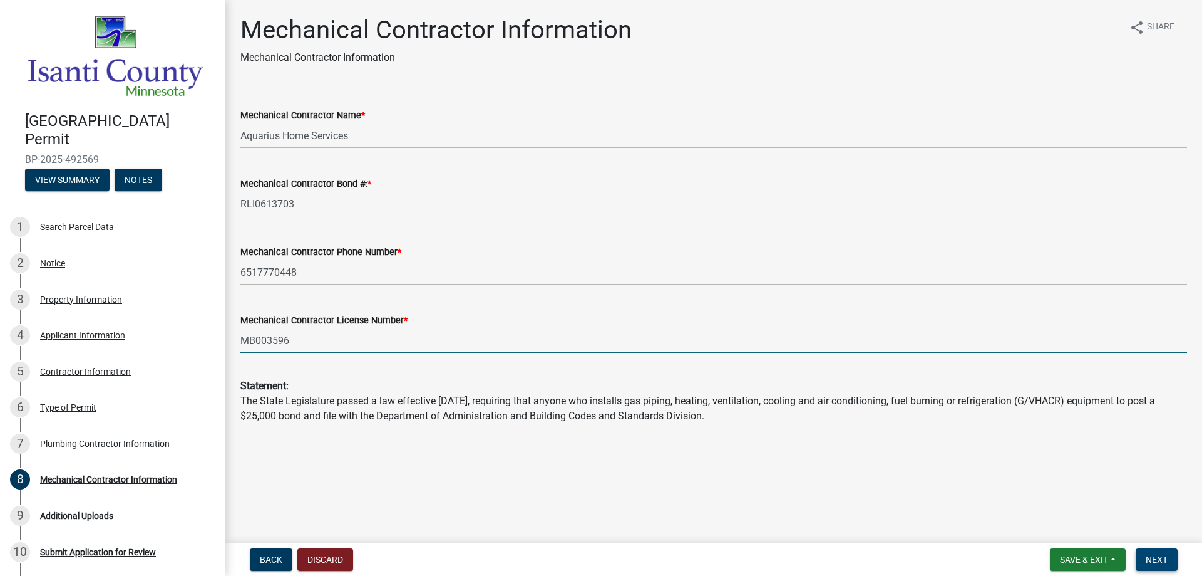
click at [1139, 552] on button "Next" at bounding box center [1157, 559] width 42 height 23
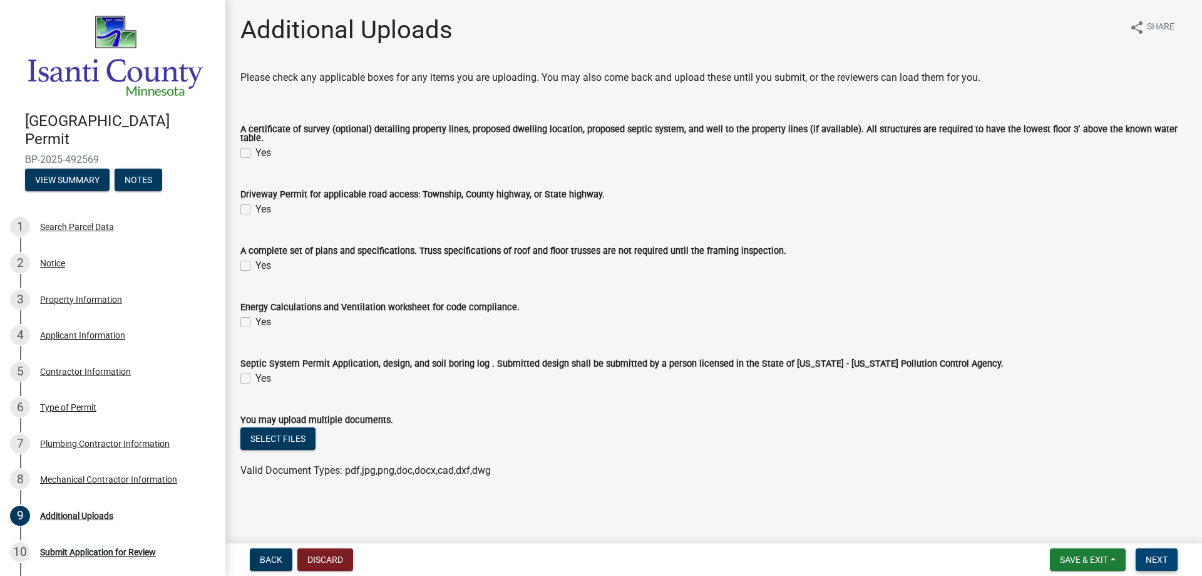
click at [1166, 557] on span "Next" at bounding box center [1157, 559] width 22 height 10
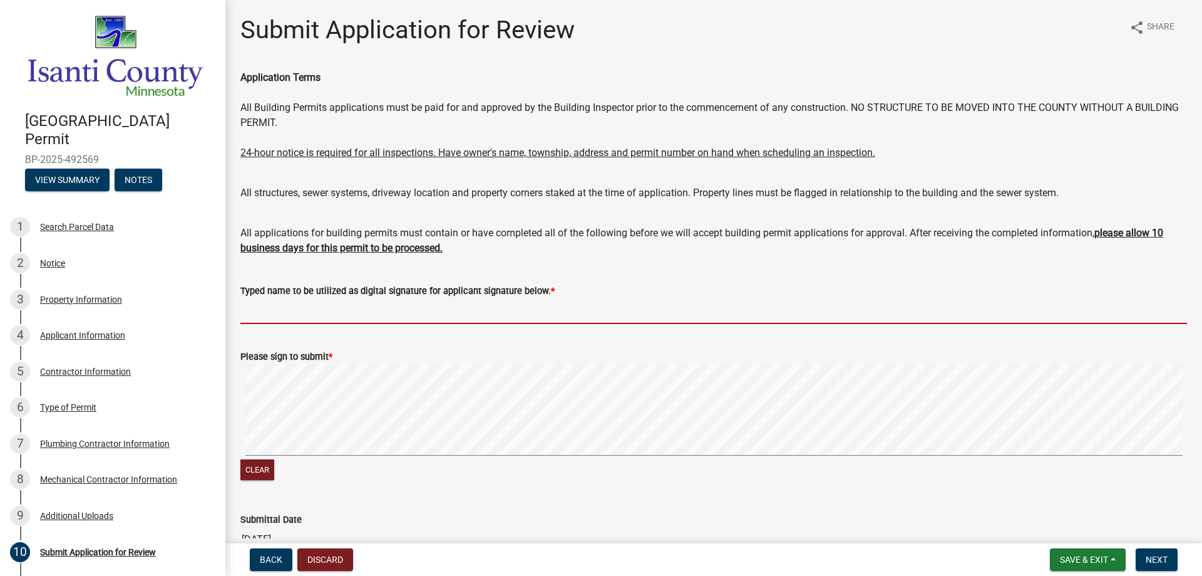
click at [303, 311] on input "Typed name to be utilized as digital signature for applicant signature below. *" at bounding box center [713, 311] width 947 height 26
type input "[PERSON_NAME]"
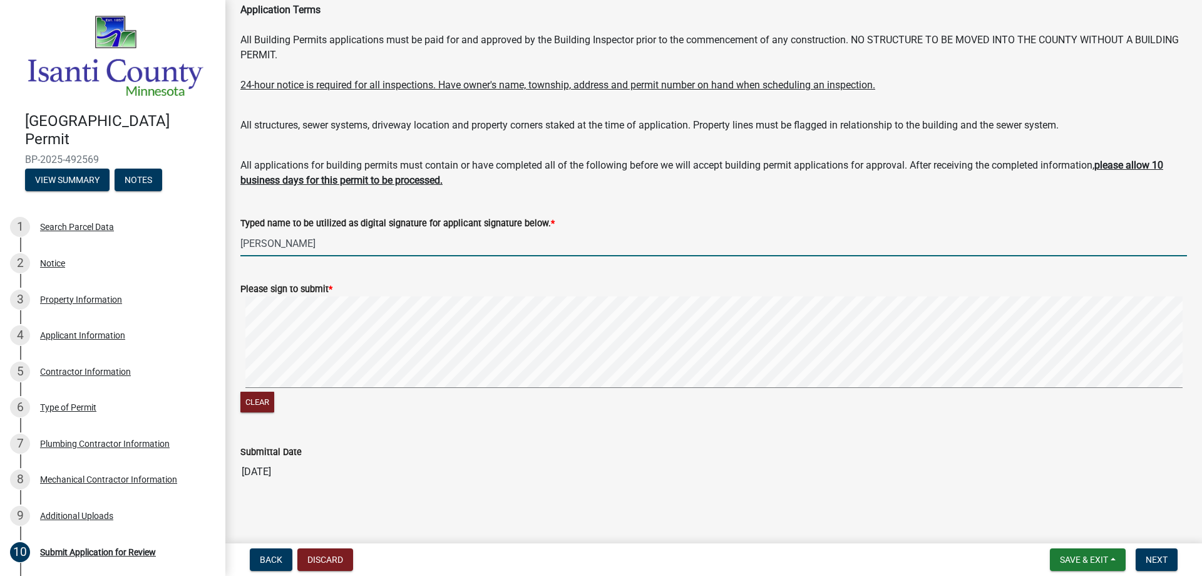
scroll to position [73, 0]
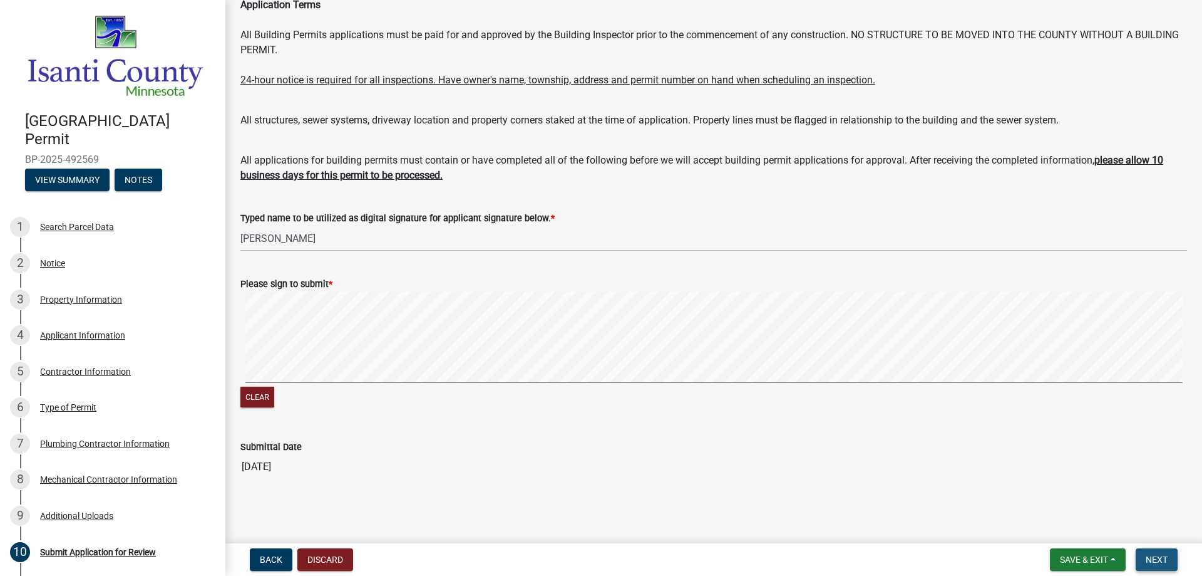
click at [1161, 563] on span "Next" at bounding box center [1157, 559] width 22 height 10
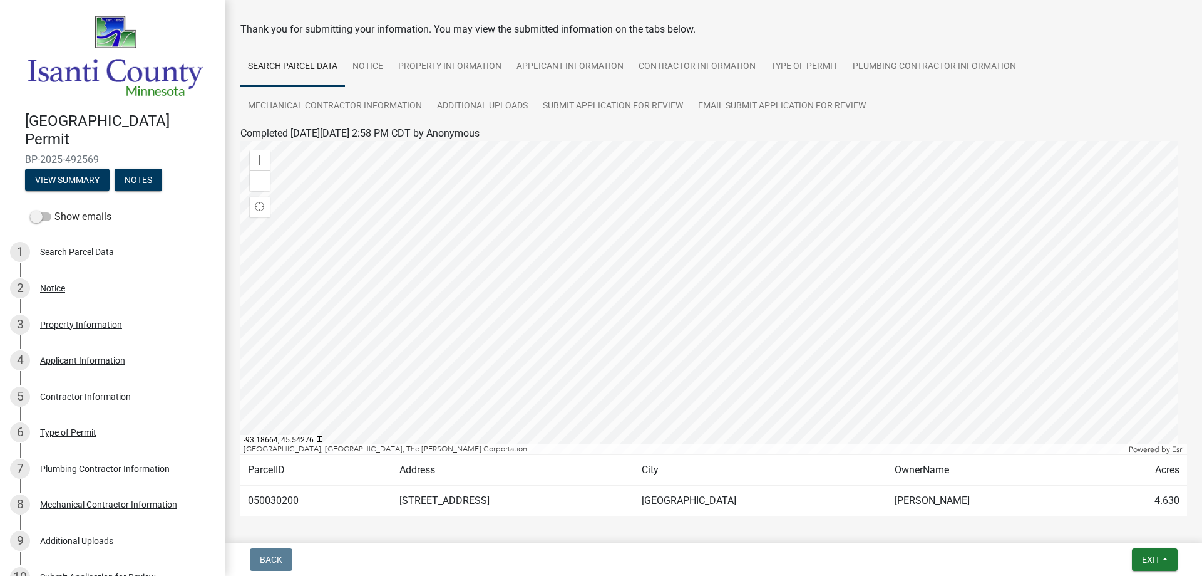
scroll to position [0, 0]
